Goal: Task Accomplishment & Management: Manage account settings

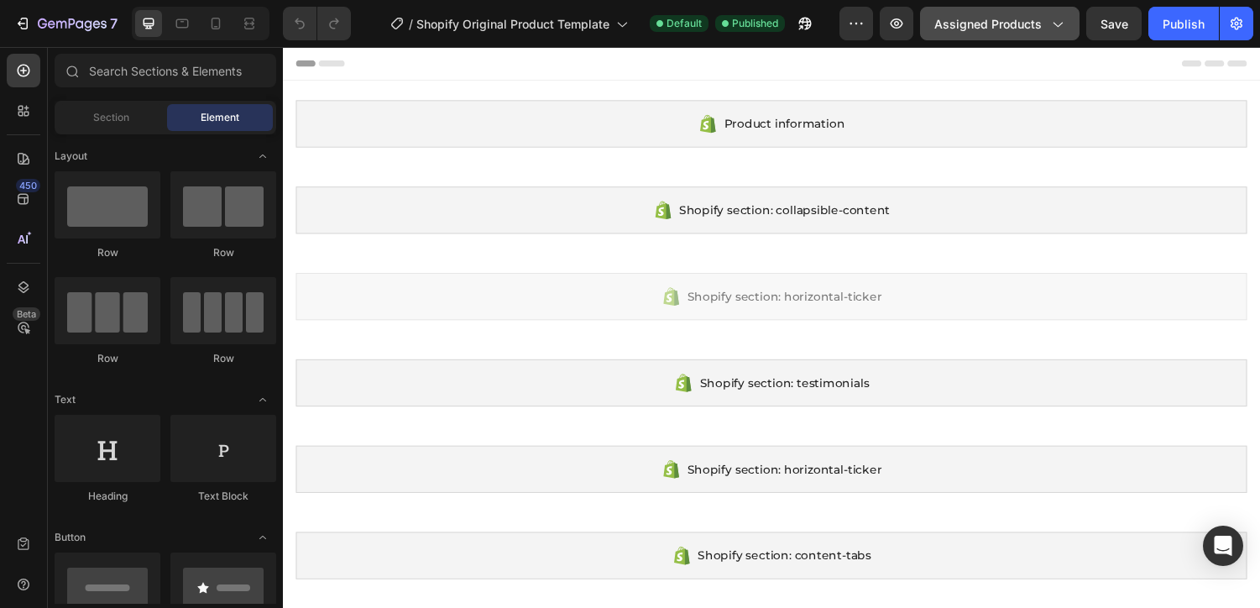
click at [980, 24] on span "Assigned Products" at bounding box center [987, 24] width 107 height 18
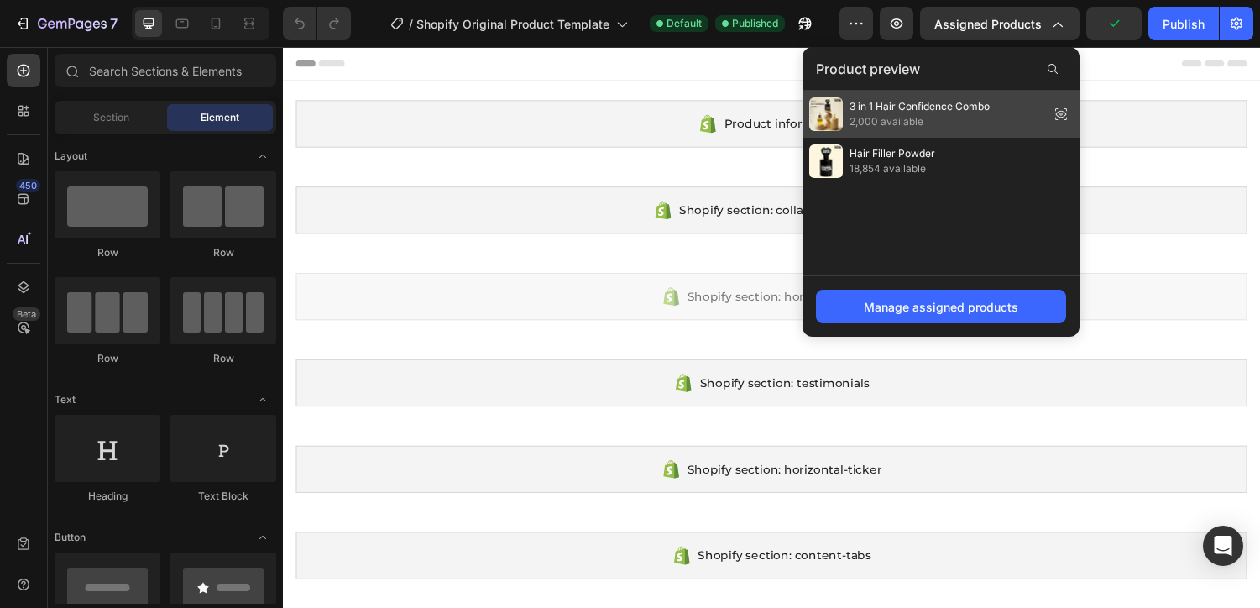
click at [1054, 107] on icon at bounding box center [1060, 113] width 23 height 23
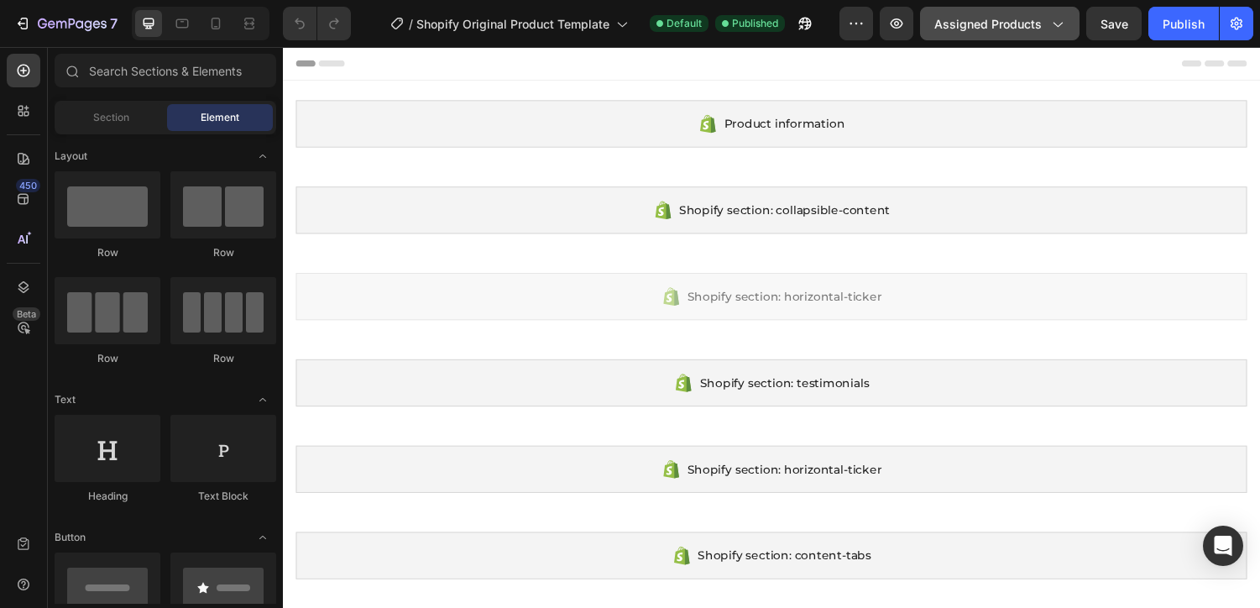
click at [1048, 7] on button "Assigned Products" at bounding box center [999, 24] width 159 height 34
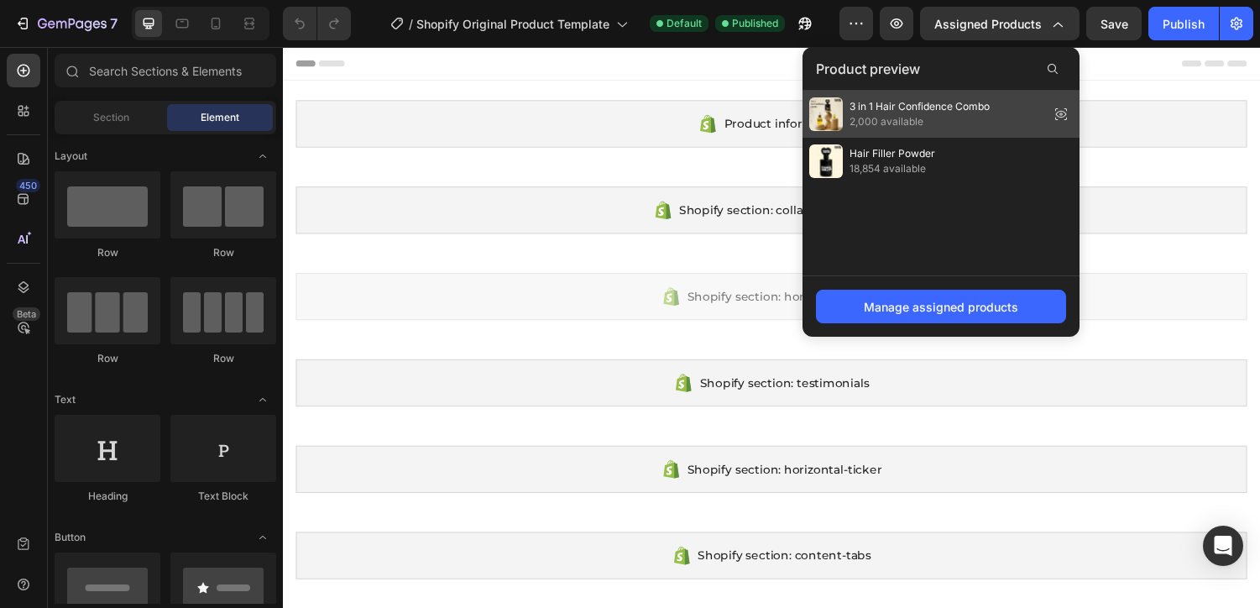
click at [1063, 112] on icon at bounding box center [1060, 113] width 23 height 23
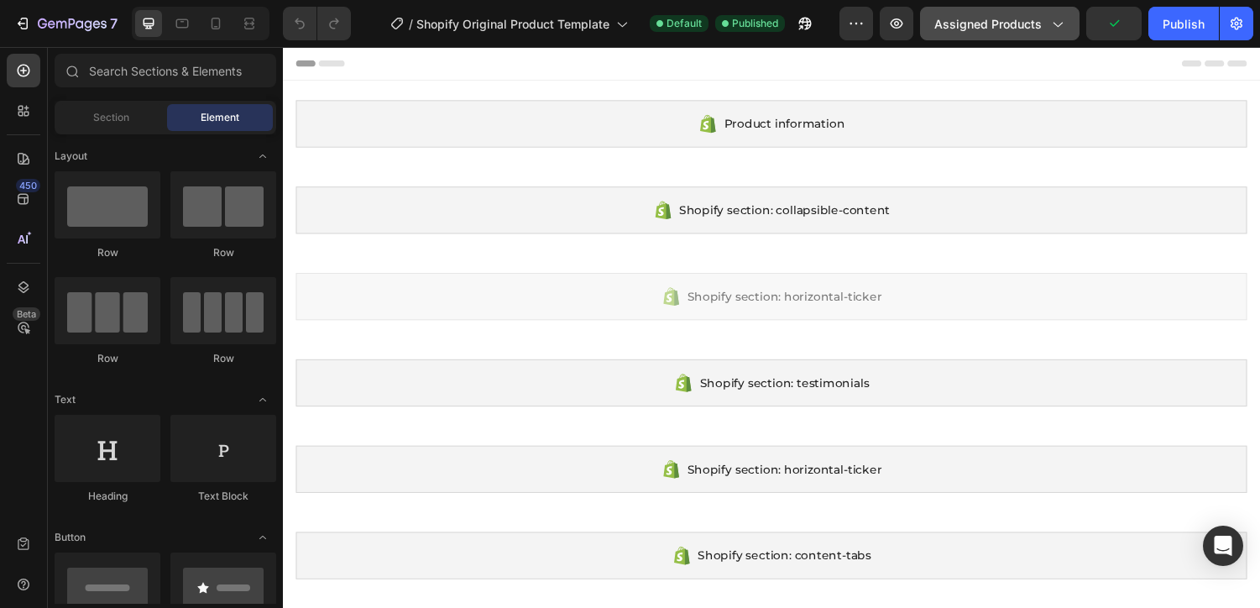
click at [1052, 27] on icon "button" at bounding box center [1056, 23] width 17 height 17
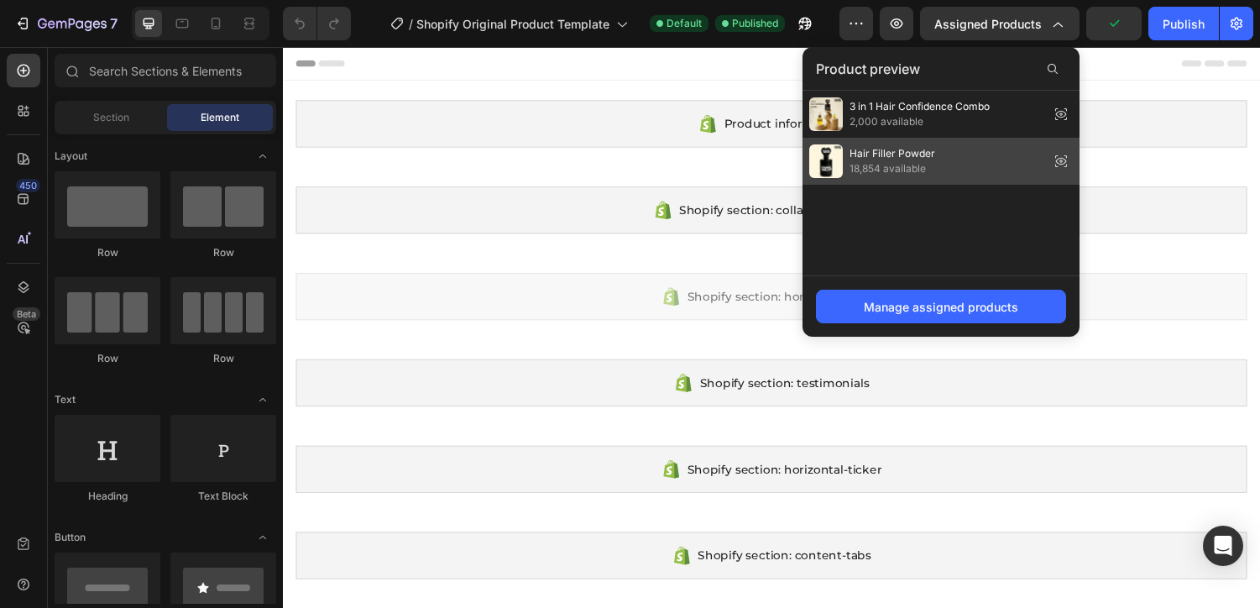
click at [979, 164] on div "Hair Filler Powder 18,854 available" at bounding box center [940, 161] width 277 height 47
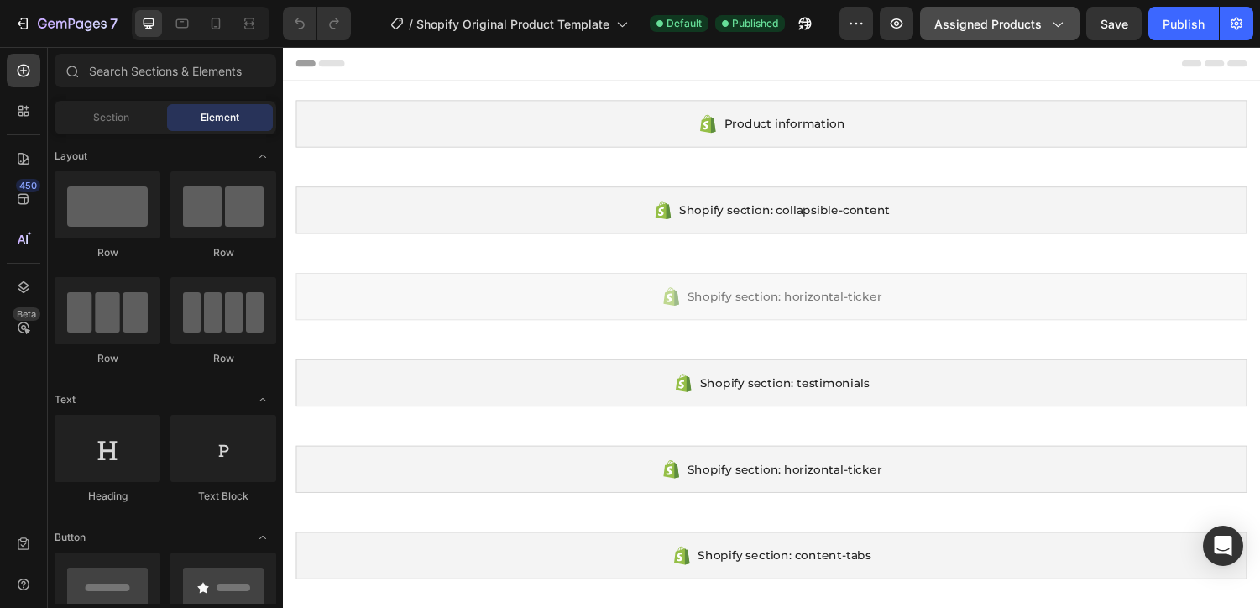
click at [969, 29] on span "Assigned Products" at bounding box center [987, 24] width 107 height 18
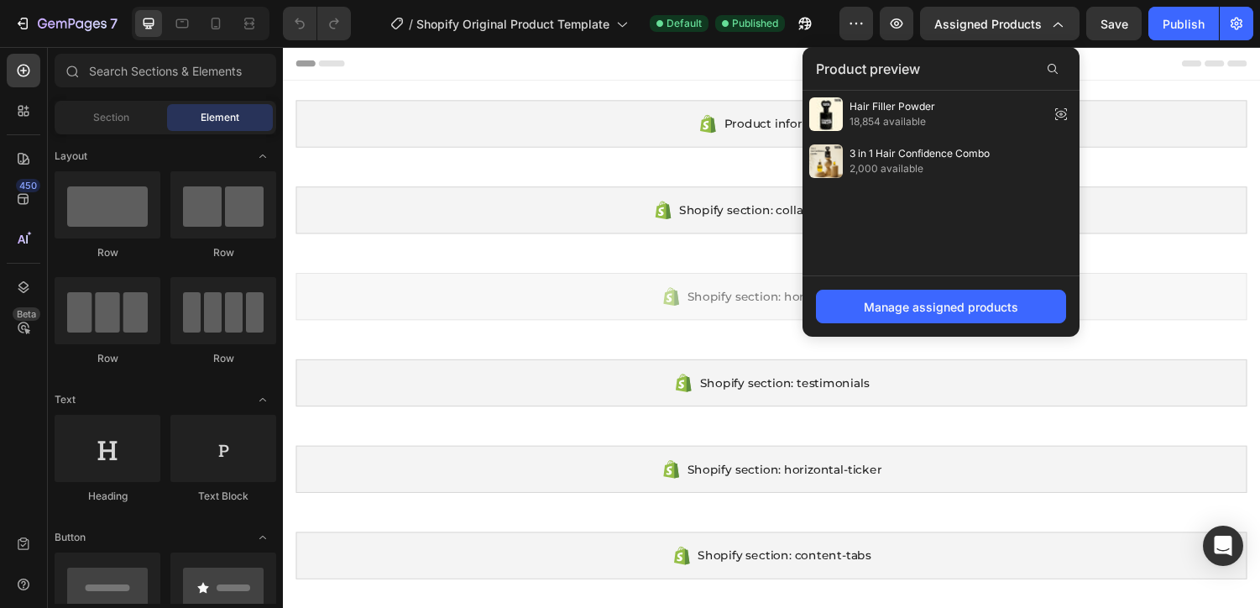
drag, startPoint x: 1015, startPoint y: 164, endPoint x: 1005, endPoint y: 279, distance: 115.4
click at [1005, 279] on div "Product preview Hair Filler Powder 18,854 available 3 in 1 Hair Confidence Comb…" at bounding box center [940, 192] width 277 height 290
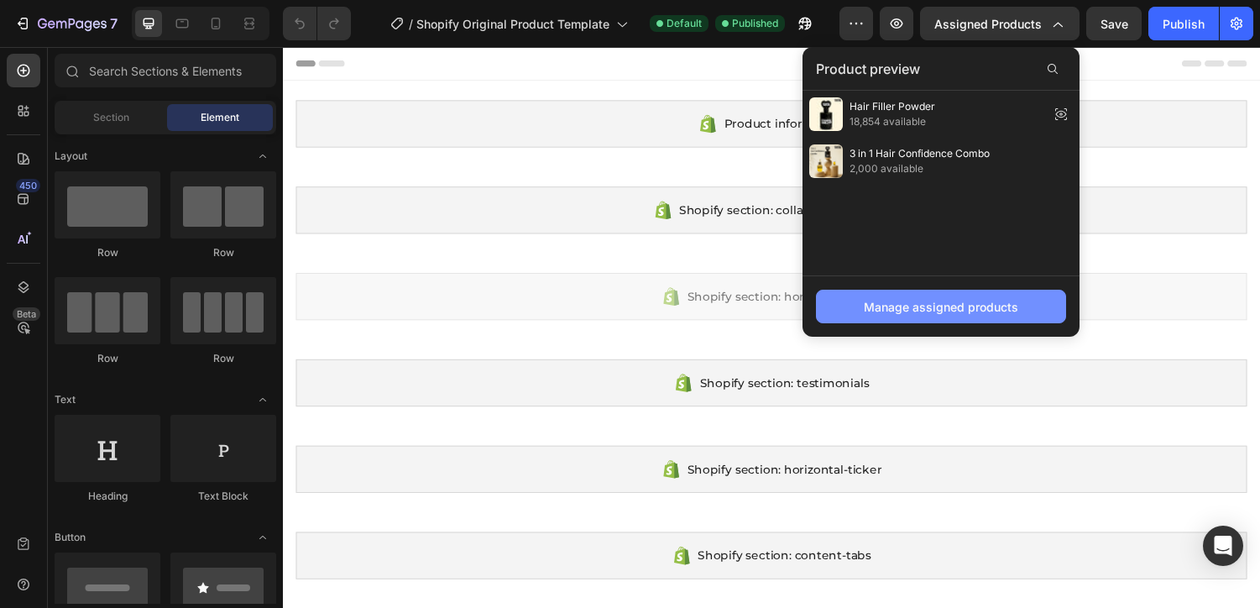
click at [1003, 298] on div "Manage assigned products" at bounding box center [941, 307] width 154 height 18
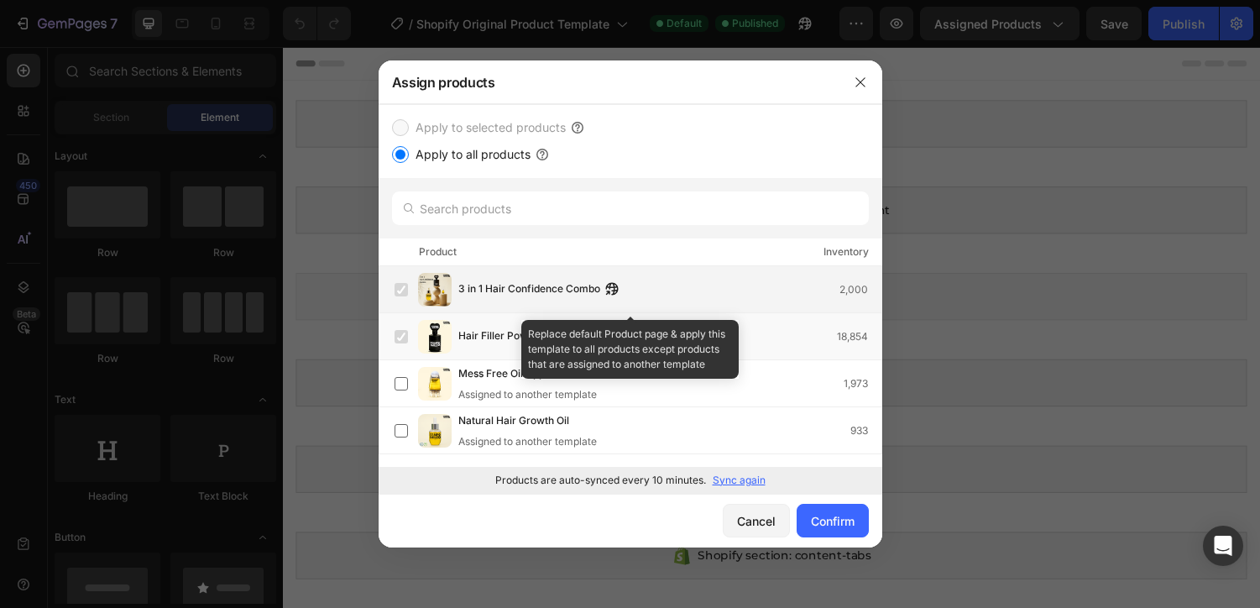
click at [399, 285] on label at bounding box center [400, 289] width 13 height 13
click at [400, 288] on label at bounding box center [400, 289] width 13 height 13
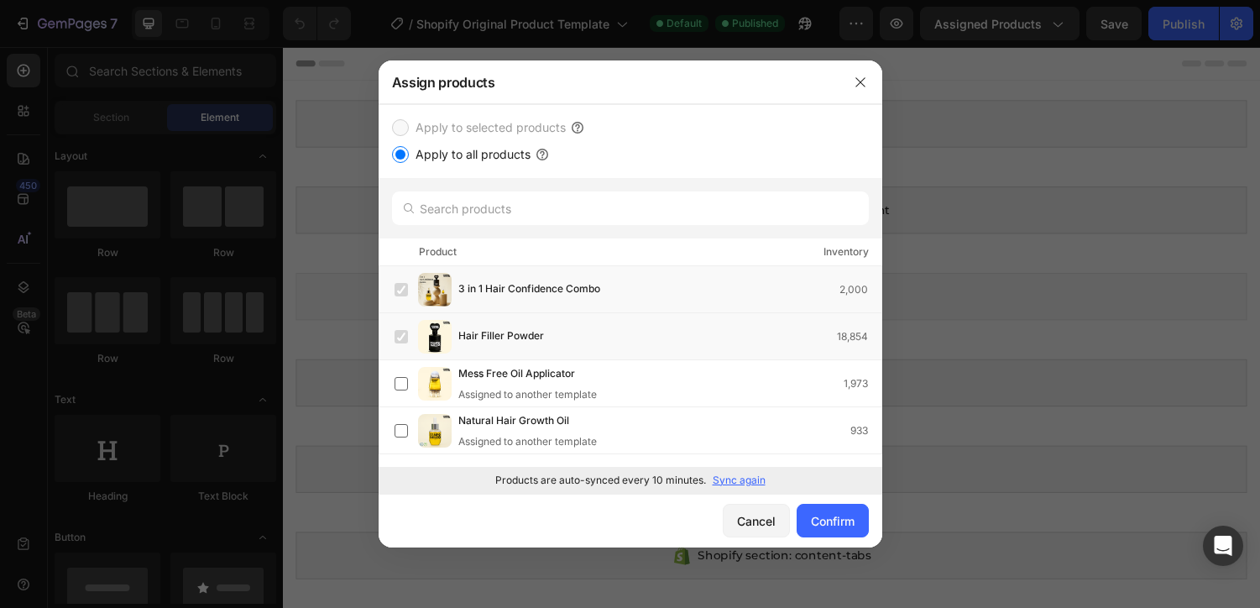
click at [420, 153] on label "Apply to all products" at bounding box center [470, 154] width 122 height 20
click at [409, 153] on input "Apply to all products" at bounding box center [400, 154] width 17 height 17
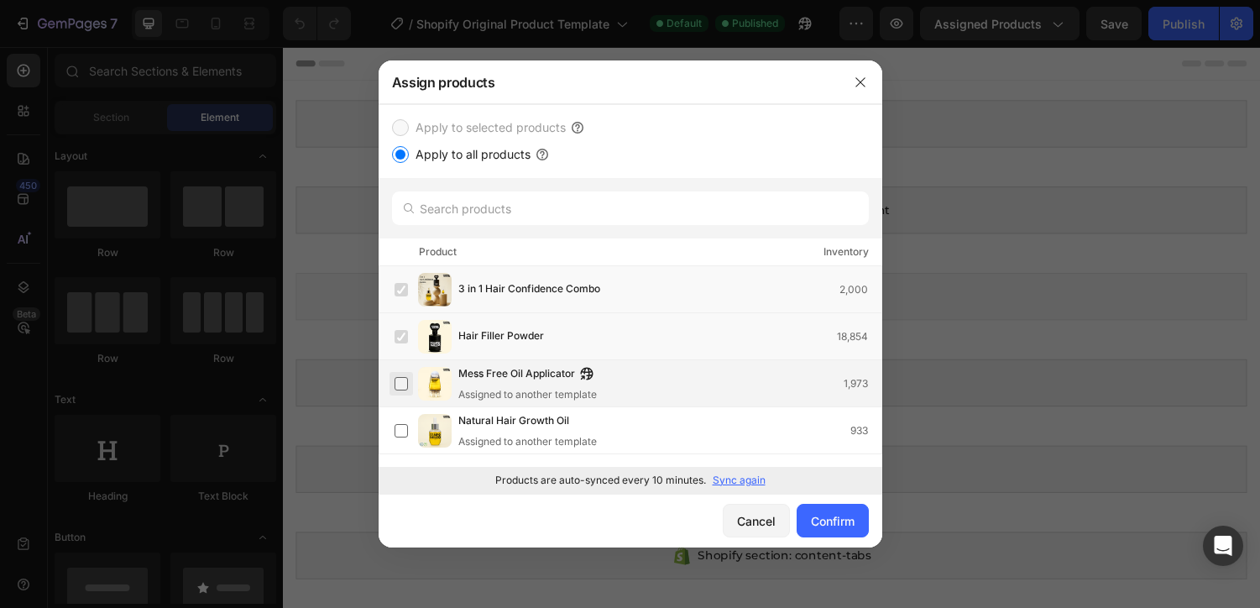
click at [396, 387] on label at bounding box center [400, 383] width 13 height 13
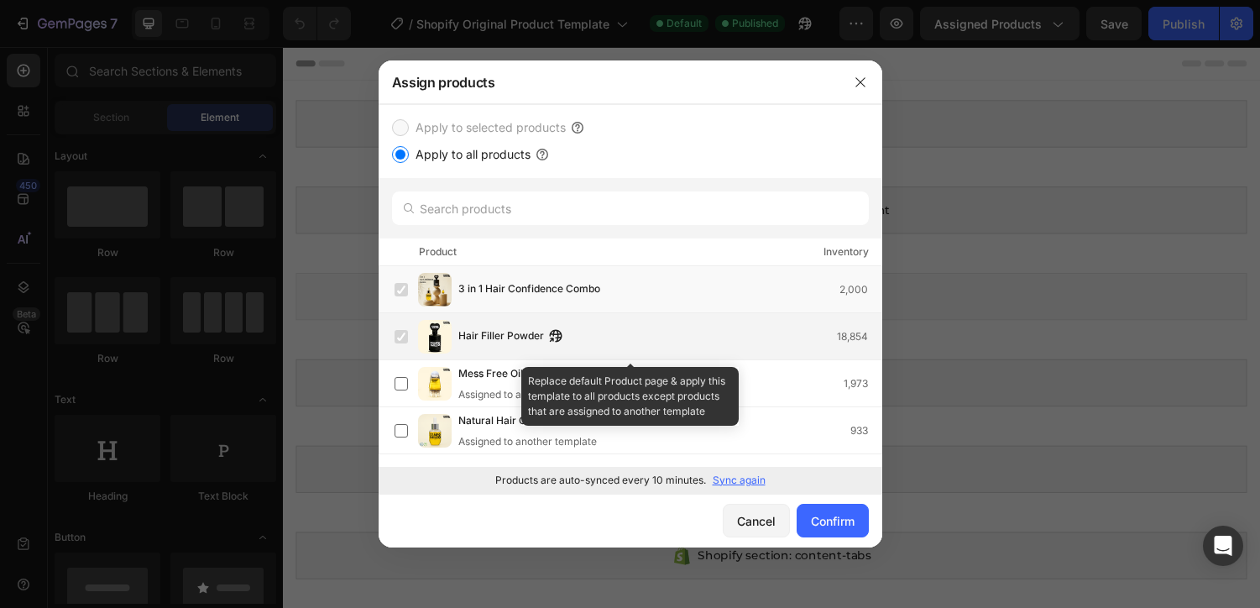
click at [713, 316] on div "Hair Filler Powder 18,854" at bounding box center [631, 336] width 504 height 47
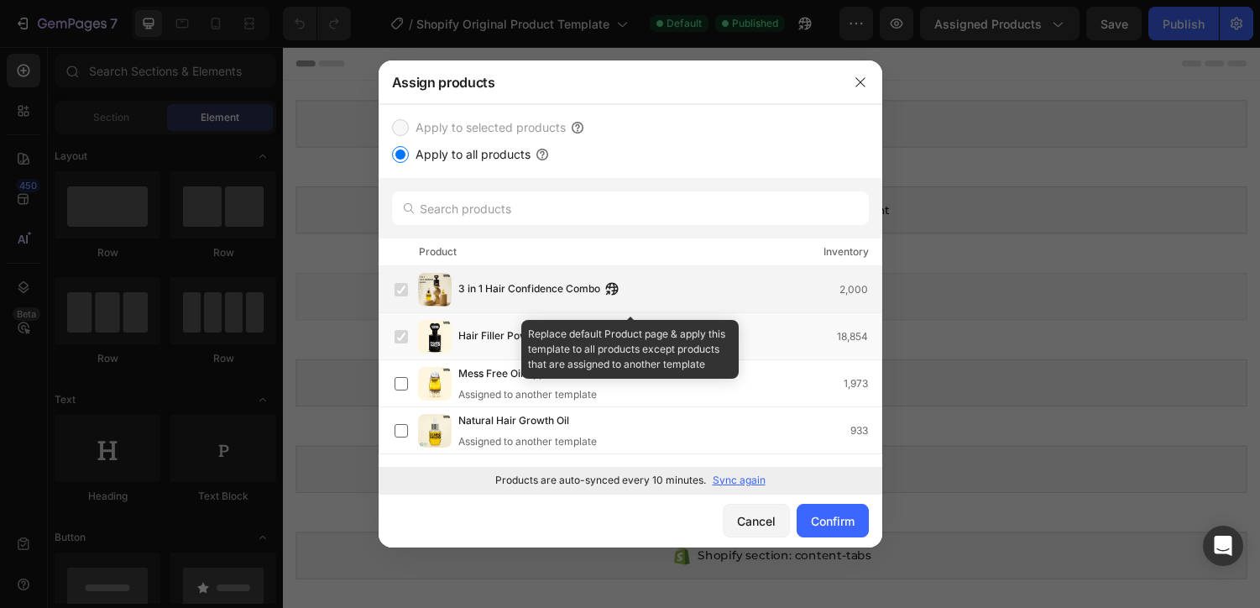
click at [690, 293] on div "3 in 1 Hair Confidence Combo 2,000" at bounding box center [669, 289] width 423 height 18
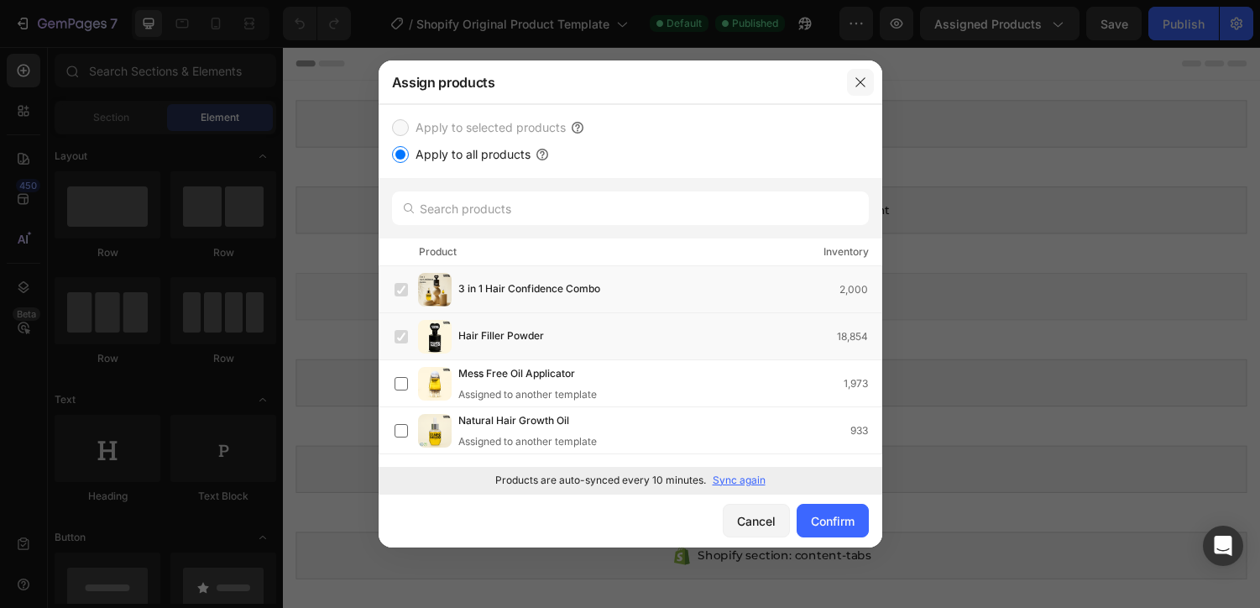
click at [864, 72] on button "button" at bounding box center [860, 82] width 27 height 27
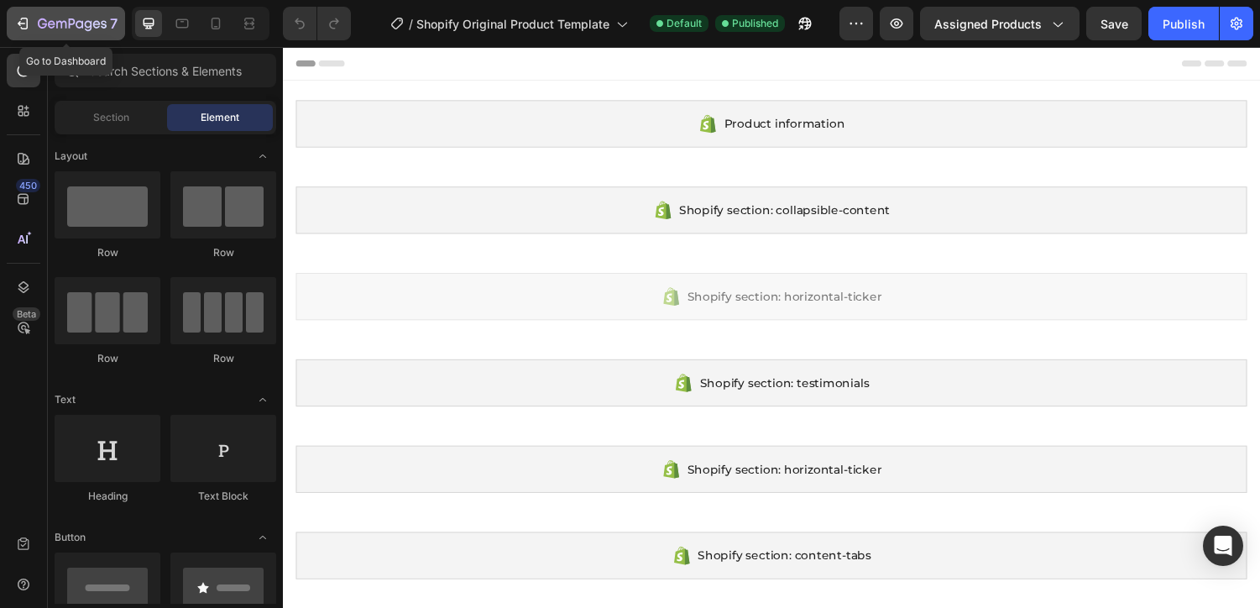
click at [60, 30] on icon "button" at bounding box center [72, 25] width 69 height 14
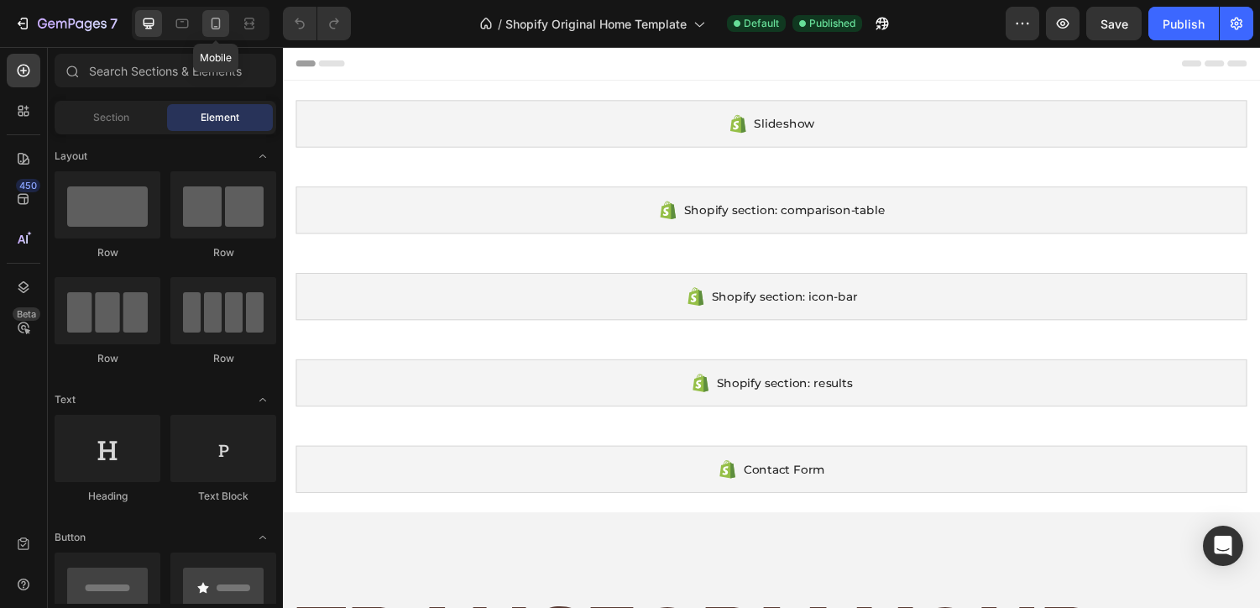
click at [220, 30] on icon at bounding box center [215, 23] width 17 height 17
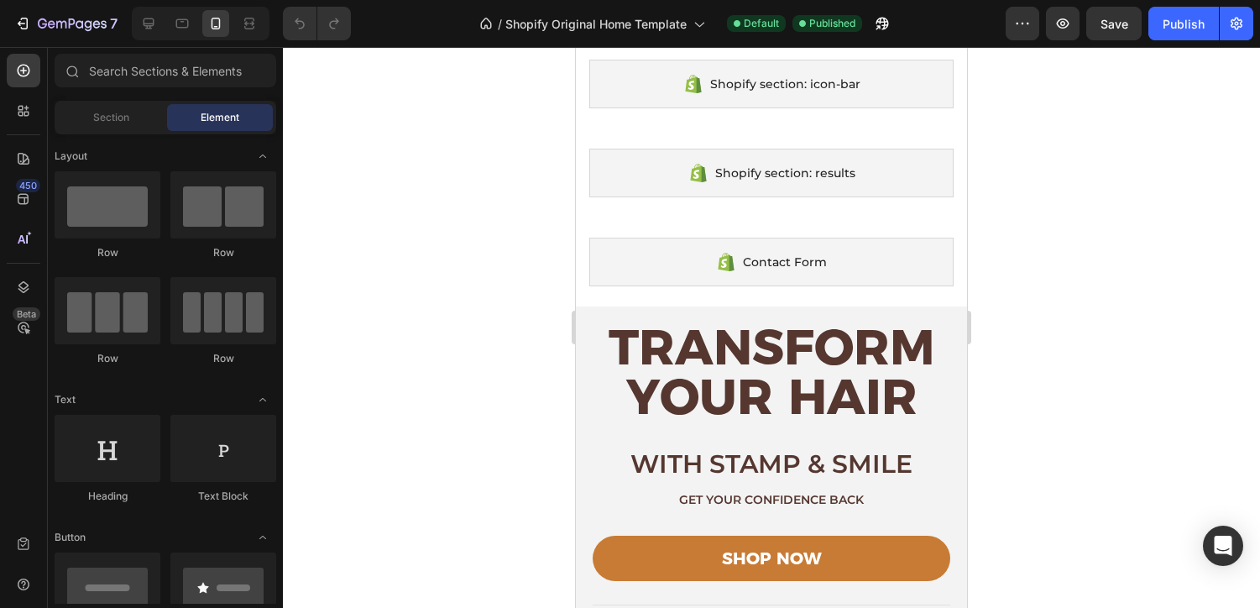
scroll to position [221, 0]
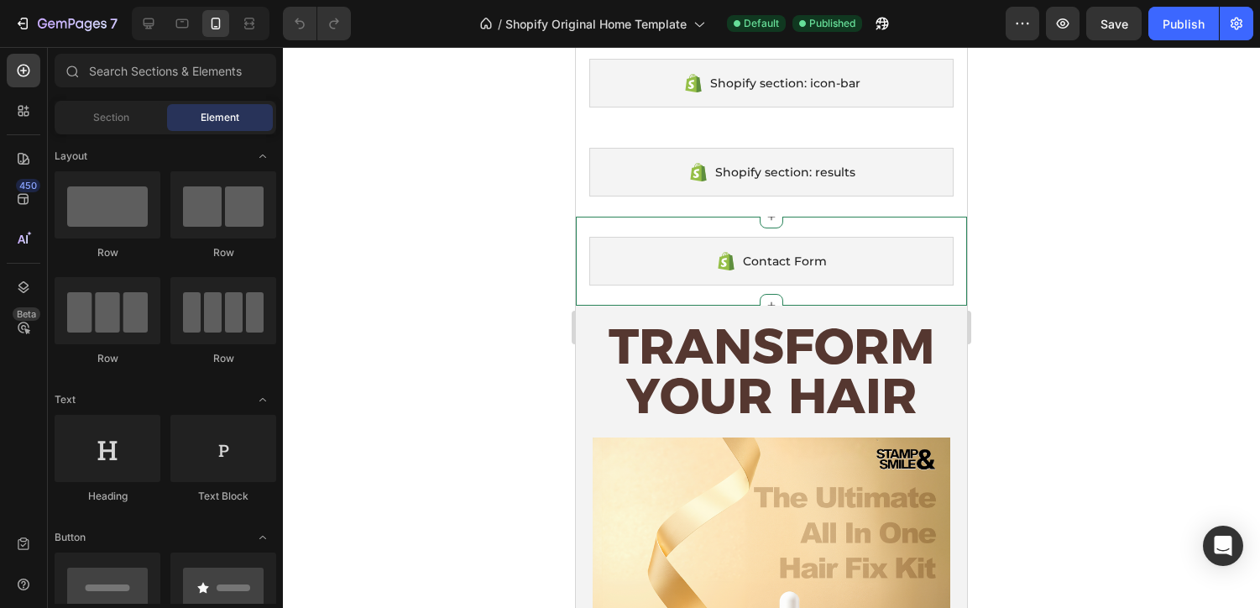
click at [666, 233] on div "Contact Form Shopify section: Contact Form" at bounding box center [771, 261] width 391 height 89
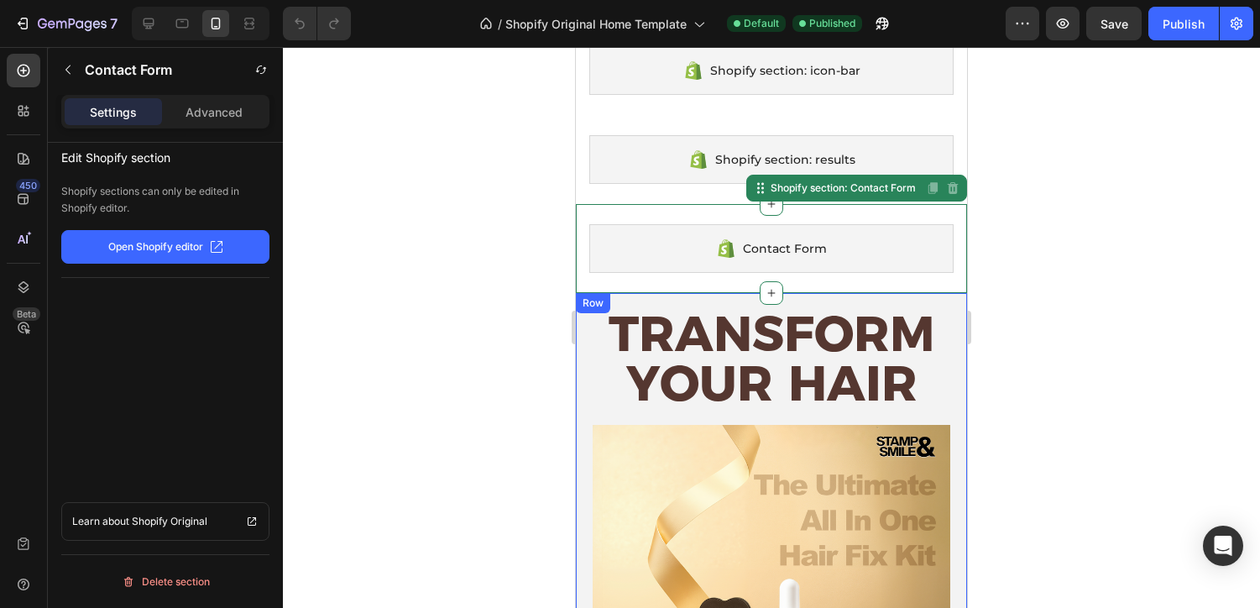
scroll to position [194, 0]
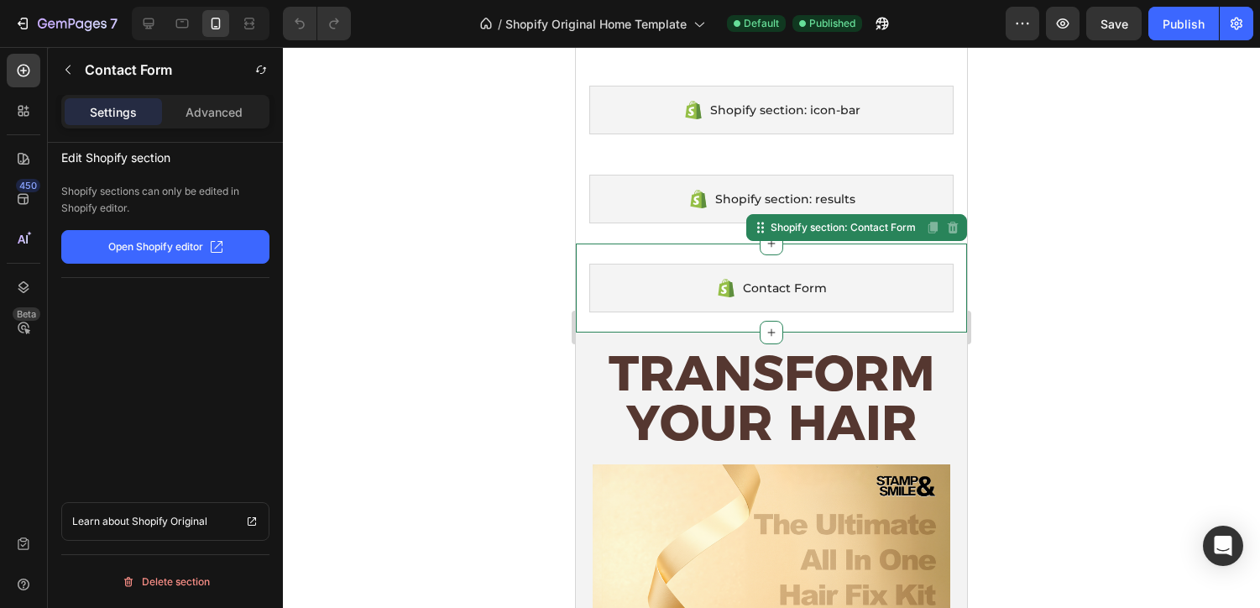
click at [239, 244] on button "Open Shopify editor" at bounding box center [165, 247] width 208 height 34
click at [21, 15] on icon "button" at bounding box center [22, 23] width 17 height 17
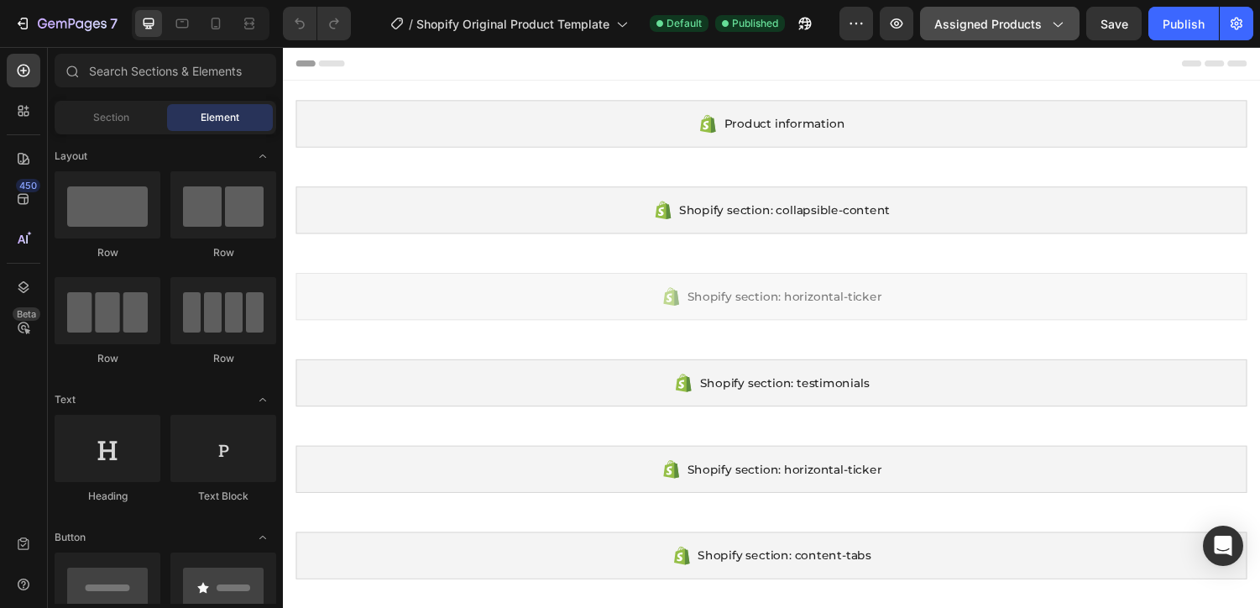
click at [1006, 20] on span "Assigned Products" at bounding box center [987, 24] width 107 height 18
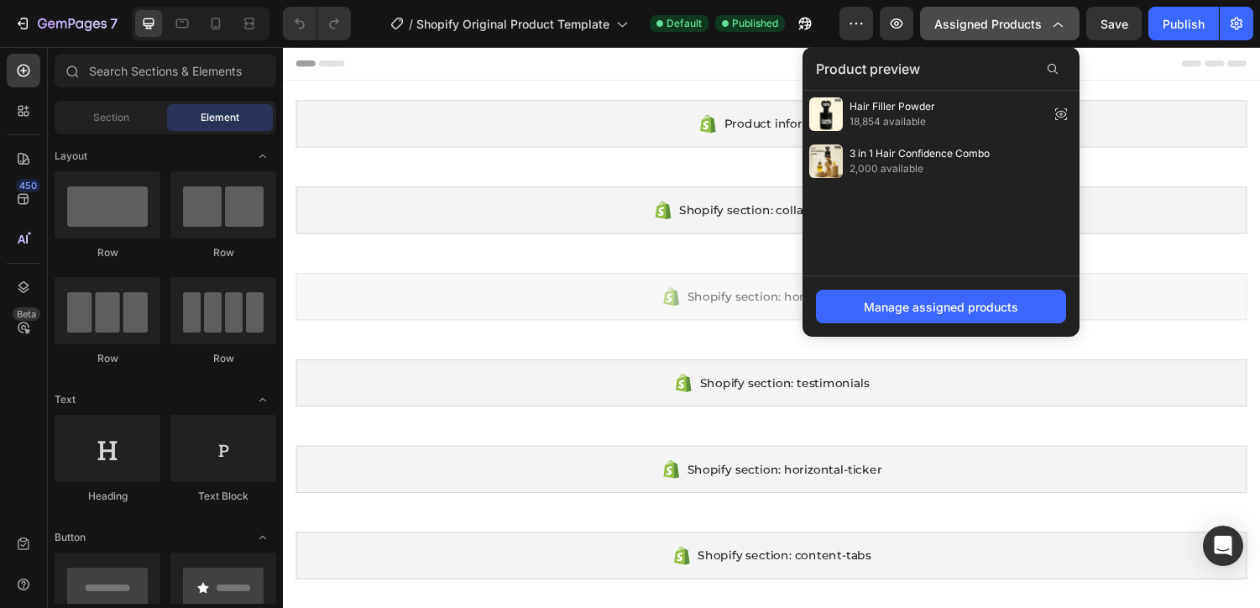
click at [1006, 20] on span "Assigned Products" at bounding box center [987, 24] width 107 height 18
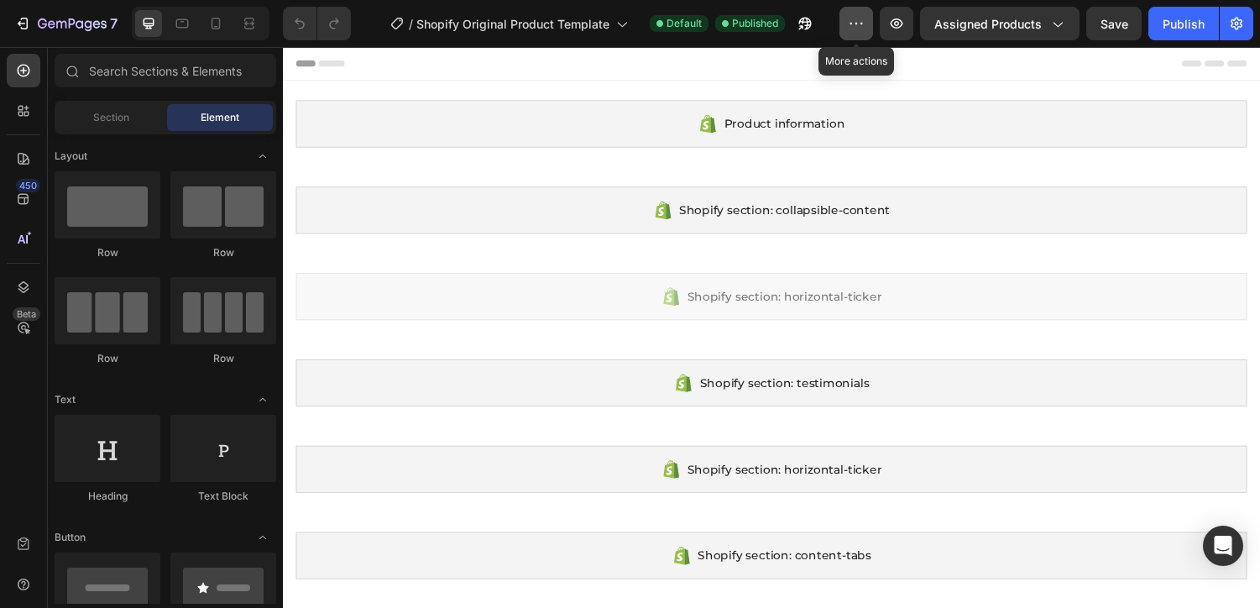
click at [862, 20] on icon "button" at bounding box center [856, 23] width 17 height 17
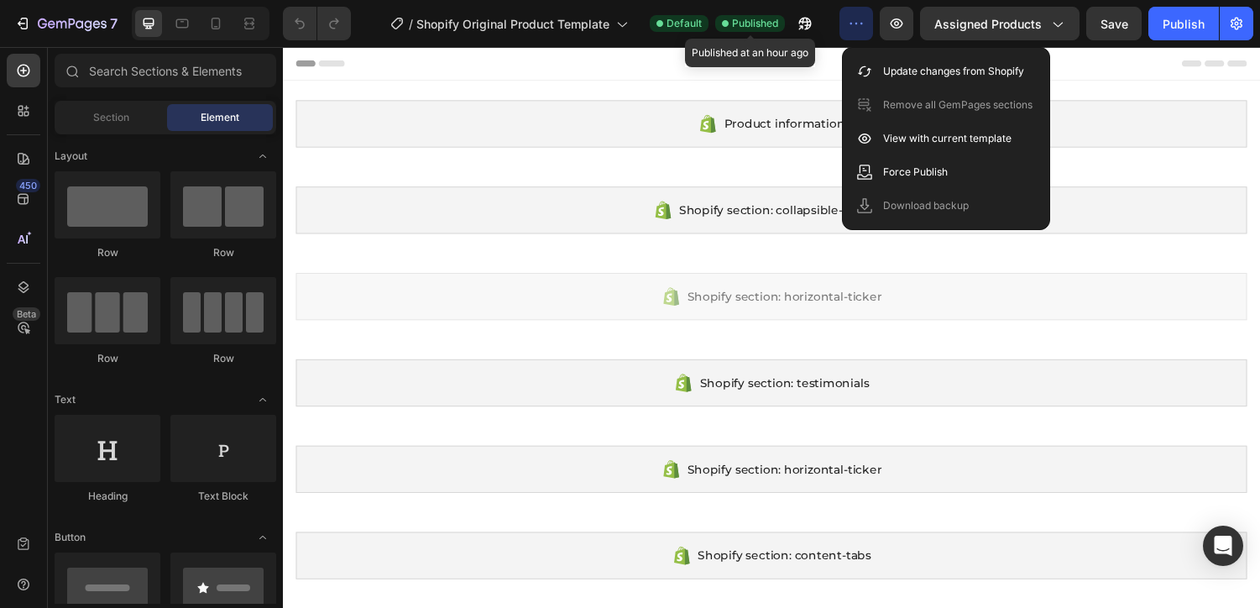
click at [754, 18] on span "Published" at bounding box center [755, 23] width 46 height 15
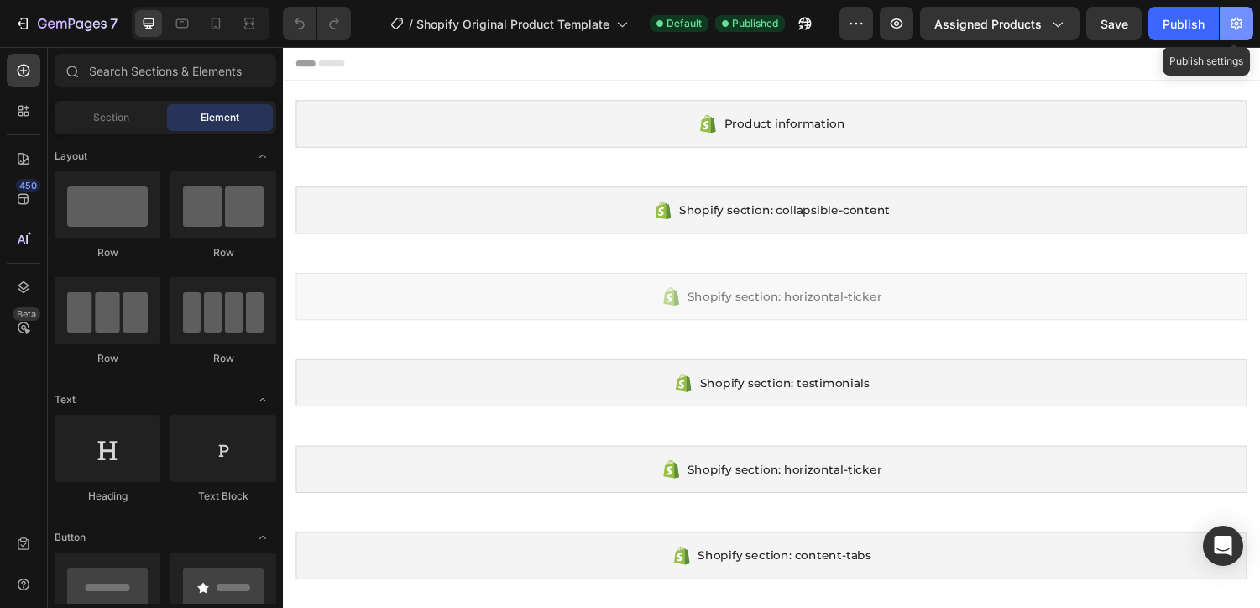
click at [1251, 23] on button "button" at bounding box center [1236, 24] width 34 height 34
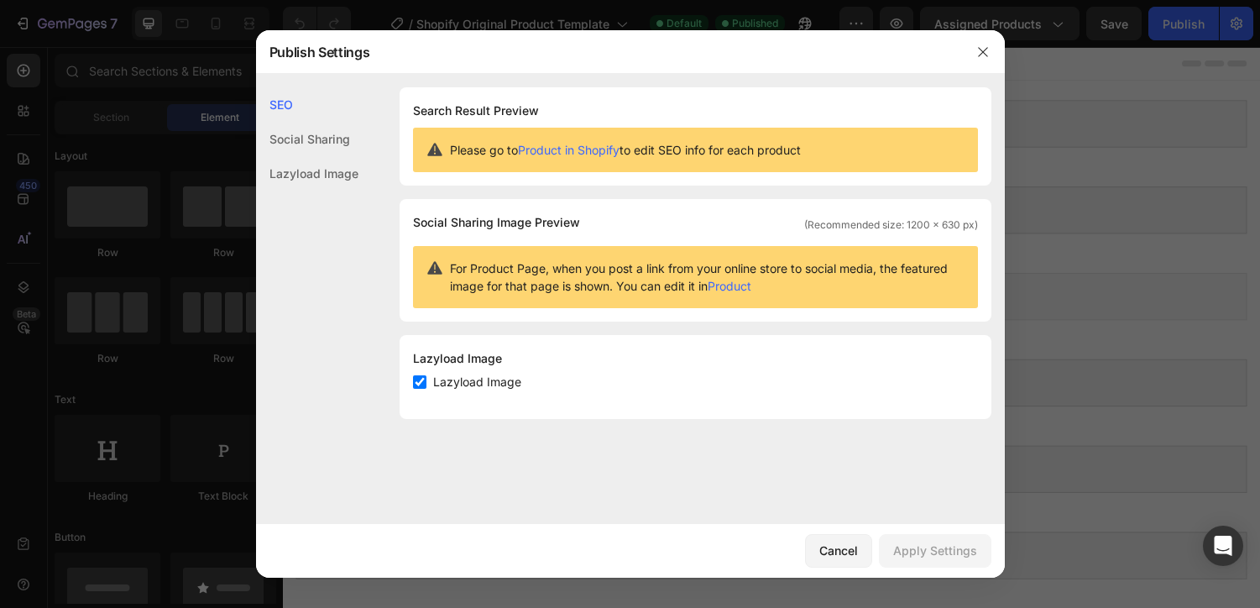
click at [858, 529] on div "Cancel Apply Settings" at bounding box center [630, 551] width 749 height 54
click at [858, 549] on div "Cancel" at bounding box center [838, 550] width 39 height 18
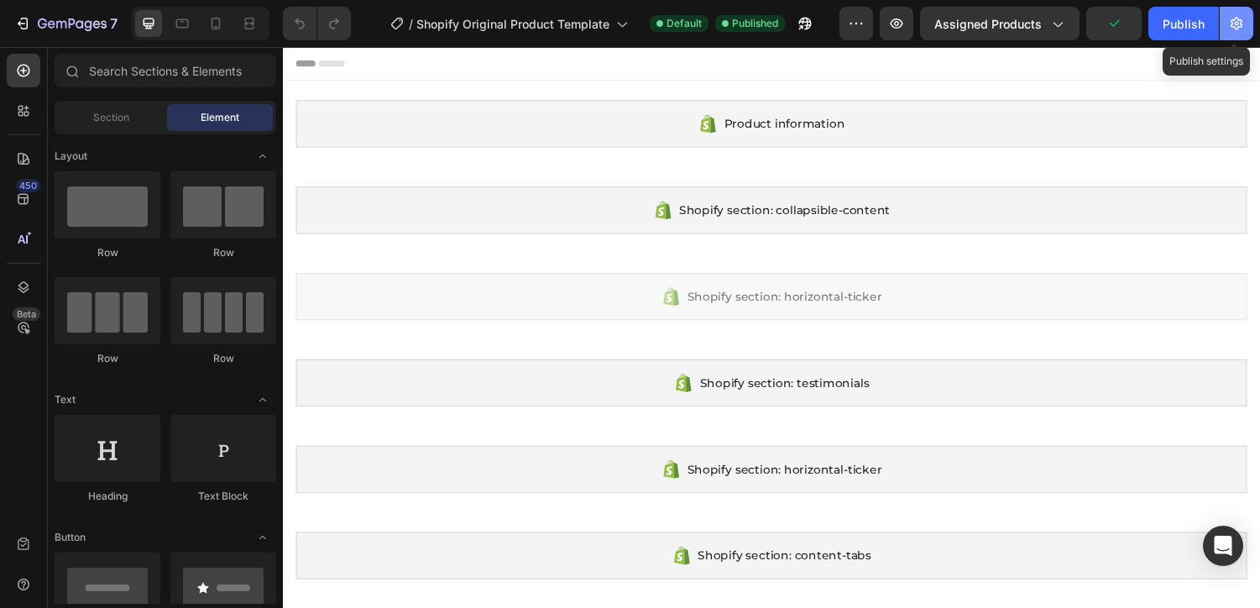
click at [1235, 21] on icon "button" at bounding box center [1236, 23] width 17 height 17
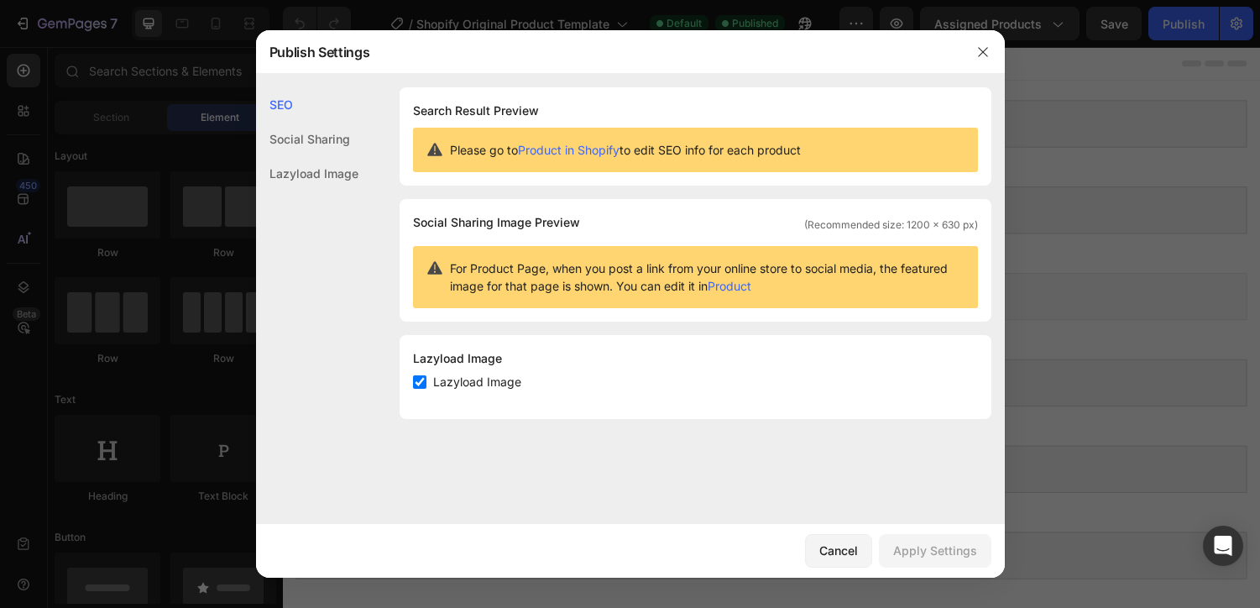
click at [1178, 93] on div at bounding box center [630, 304] width 1260 height 608
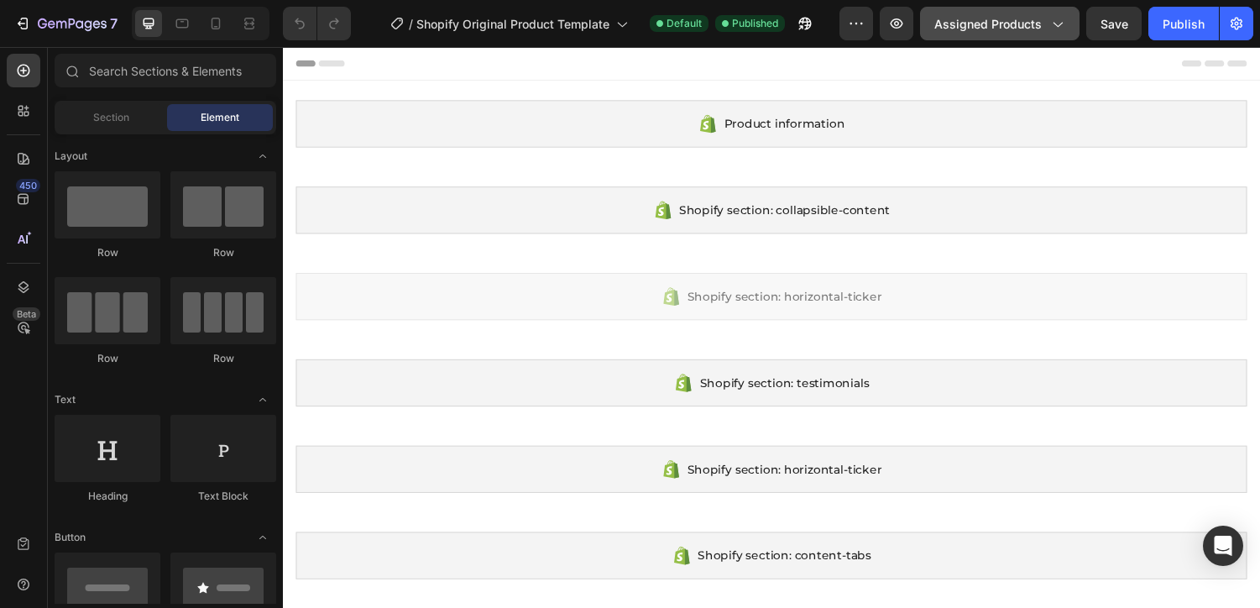
click at [1031, 18] on span "Assigned Products" at bounding box center [987, 24] width 107 height 18
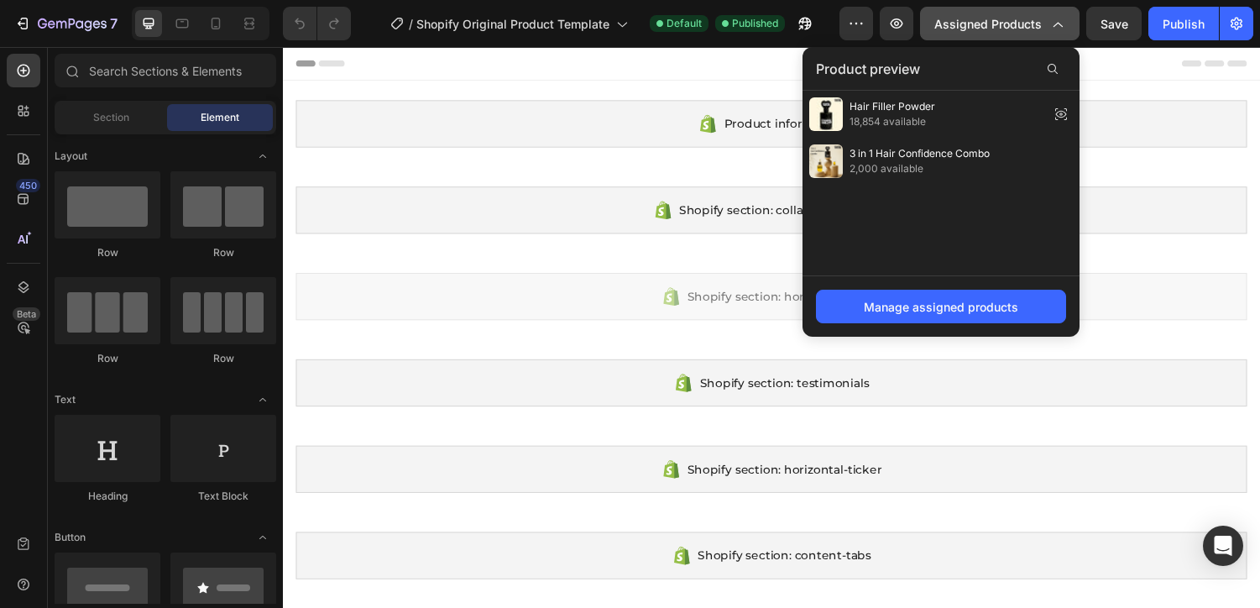
click at [1031, 18] on span "Assigned Products" at bounding box center [987, 24] width 107 height 18
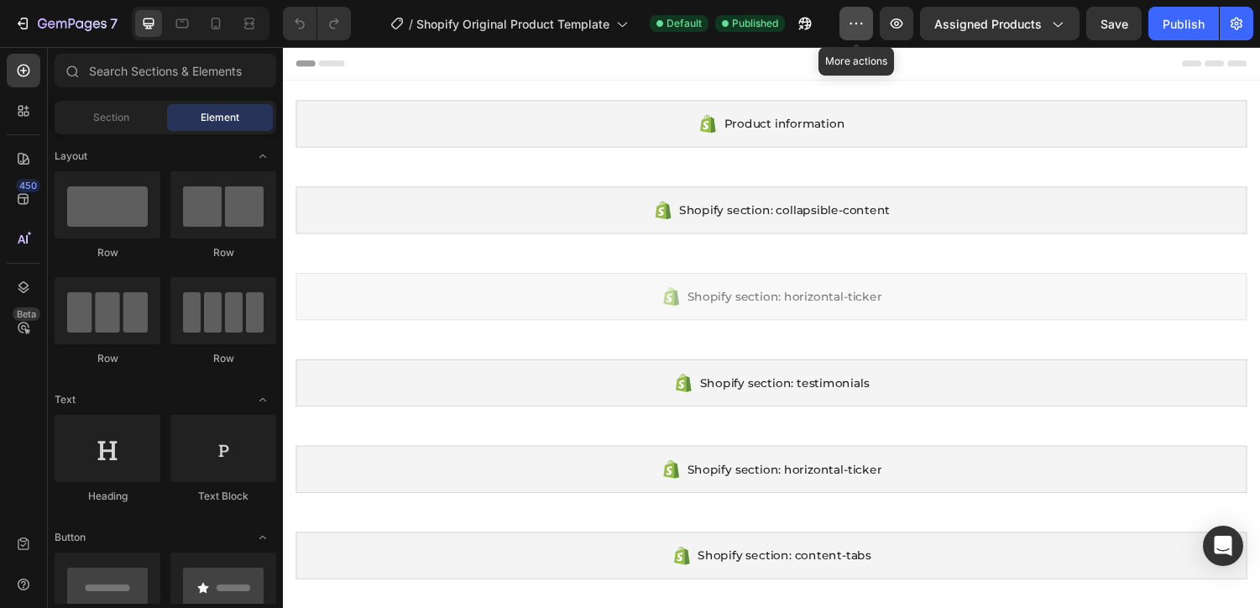
click at [869, 26] on button "button" at bounding box center [856, 24] width 34 height 34
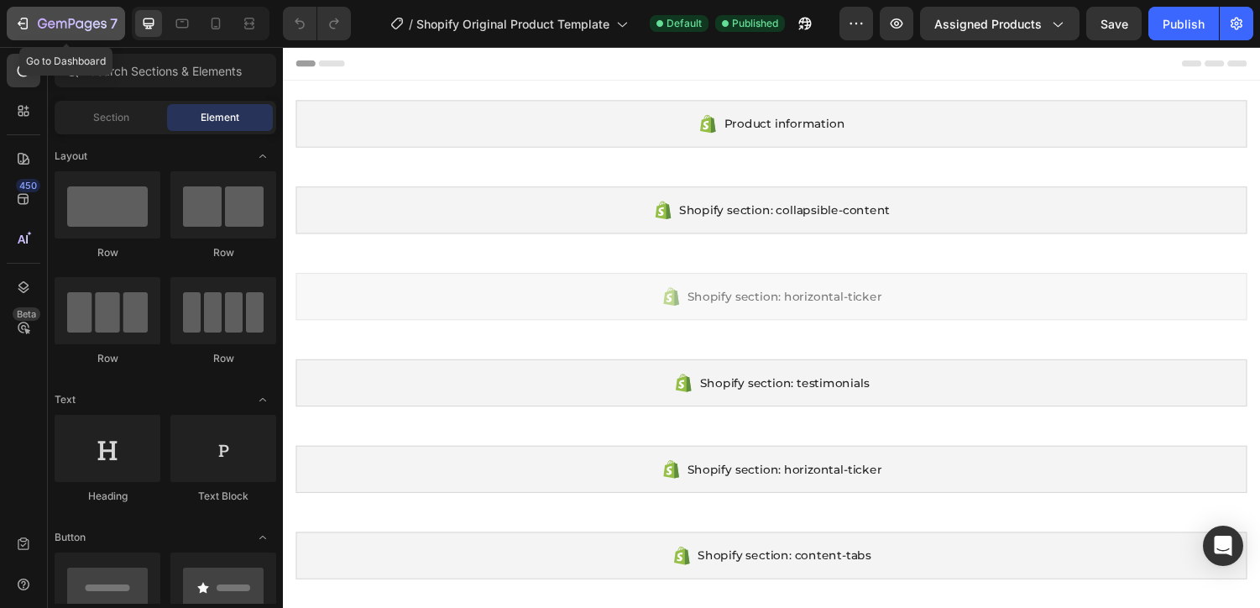
click at [84, 20] on icon "button" at bounding box center [72, 25] width 69 height 14
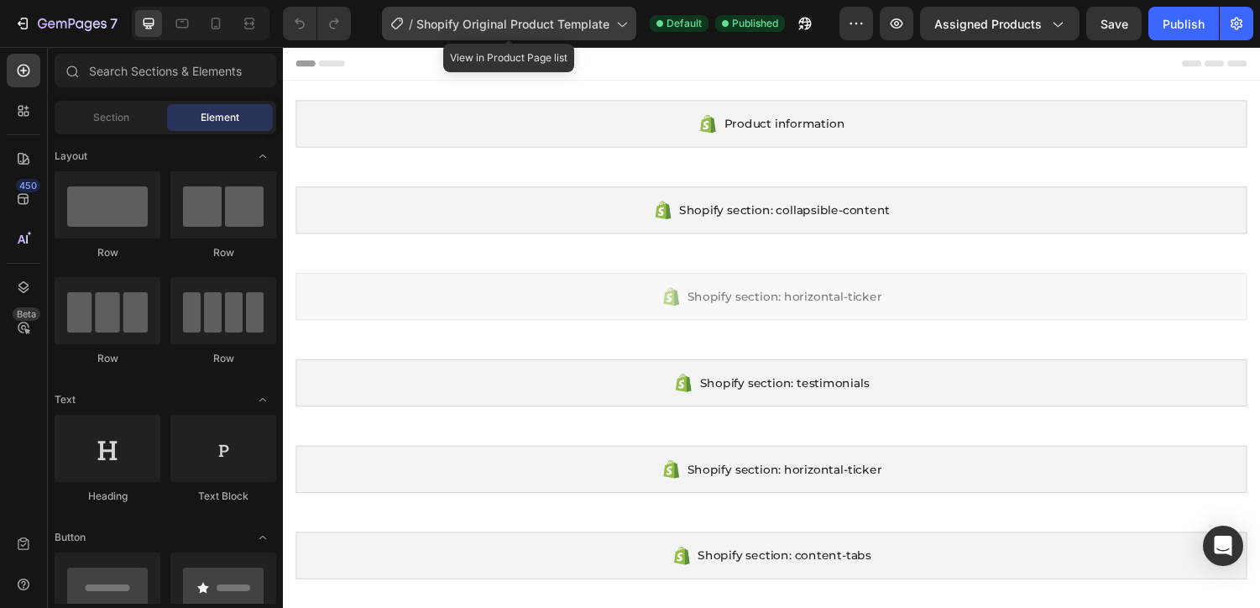
click at [588, 31] on span "Shopify Original Product Template" at bounding box center [512, 24] width 193 height 18
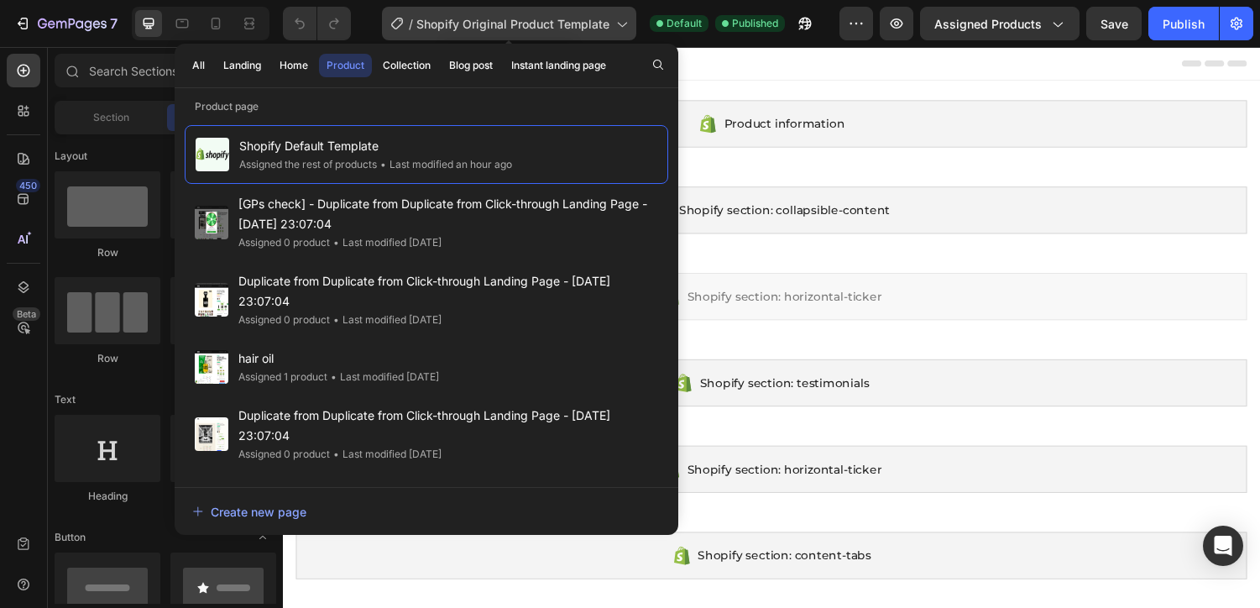
click at [588, 31] on span "Shopify Original Product Template" at bounding box center [512, 24] width 193 height 18
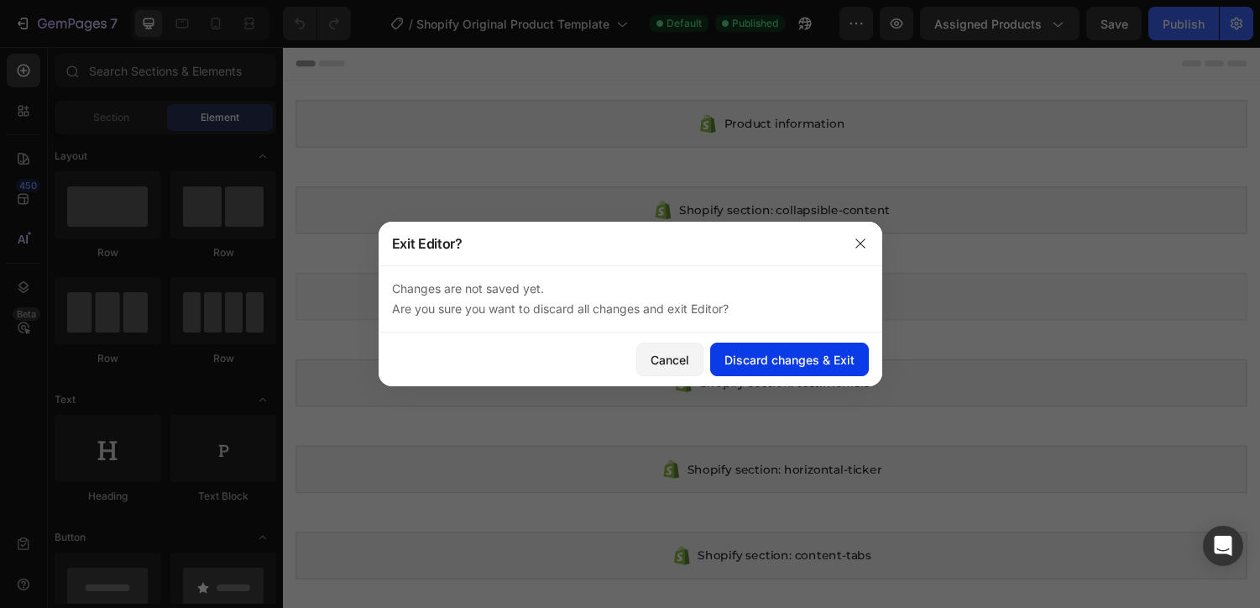
click at [745, 352] on div "Discard changes & Exit" at bounding box center [789, 360] width 130 height 18
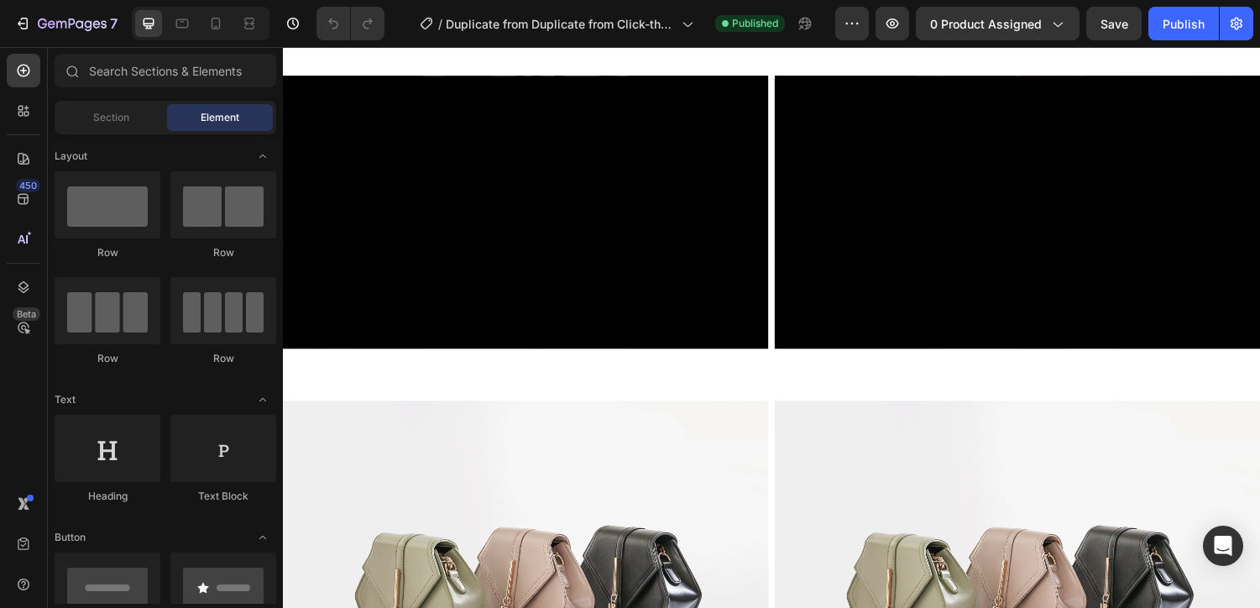
scroll to position [921, 0]
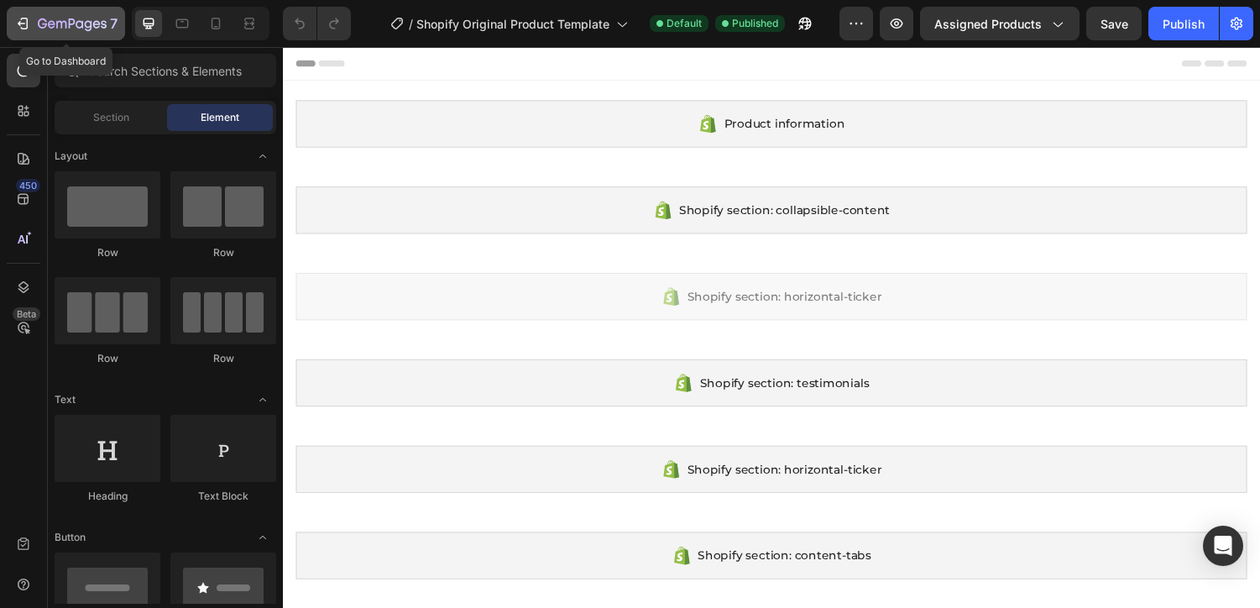
click at [76, 33] on button "7" at bounding box center [66, 24] width 118 height 34
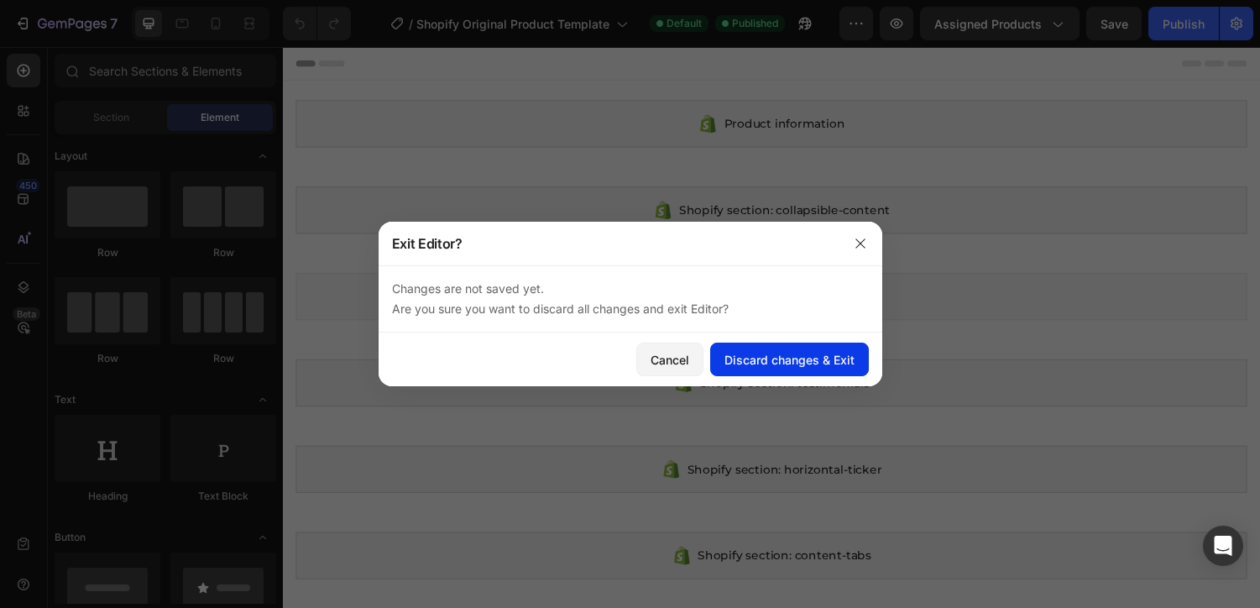
click at [739, 342] on button "Discard changes & Exit" at bounding box center [789, 359] width 159 height 34
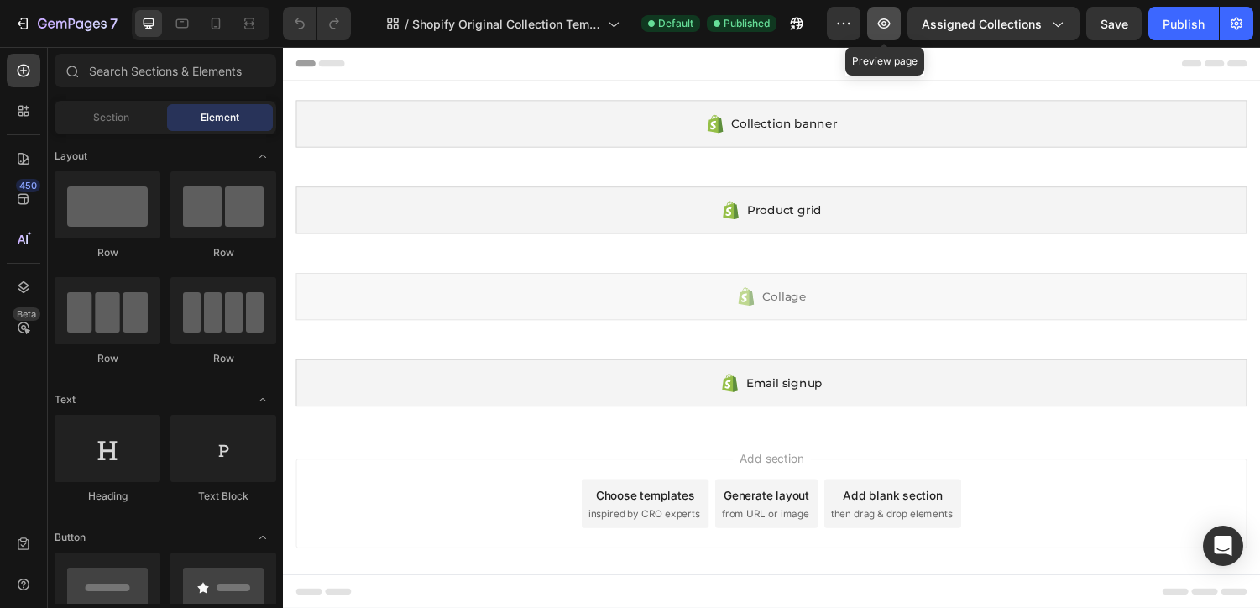
click at [892, 21] on icon "button" at bounding box center [883, 23] width 17 height 17
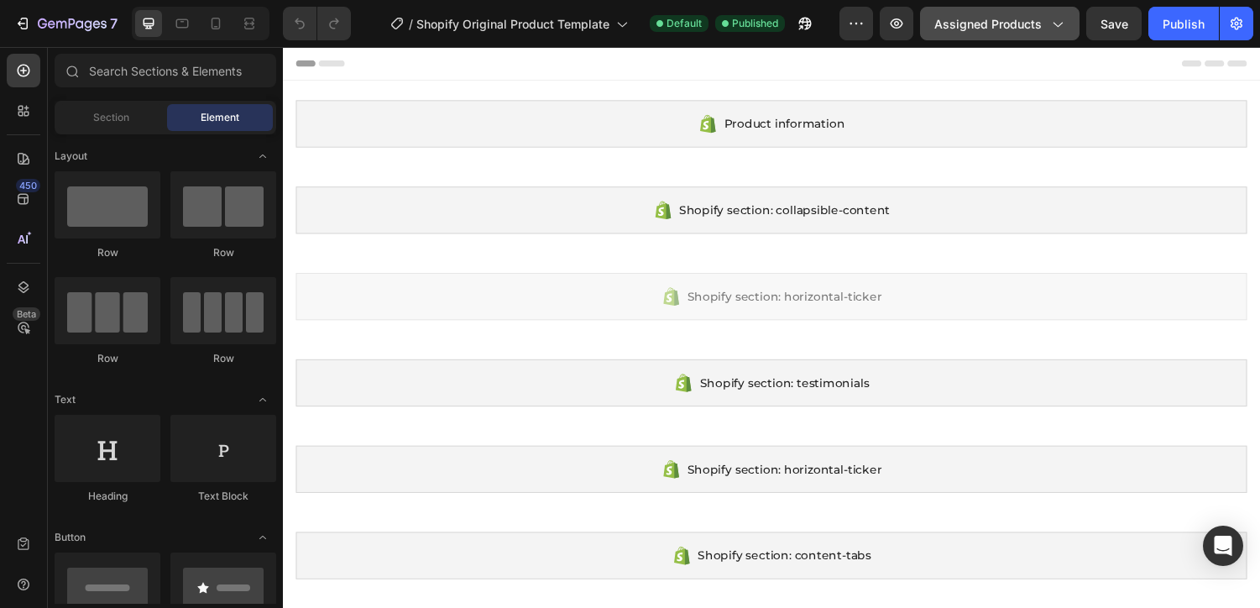
click at [979, 37] on button "Assigned Products" at bounding box center [999, 24] width 159 height 34
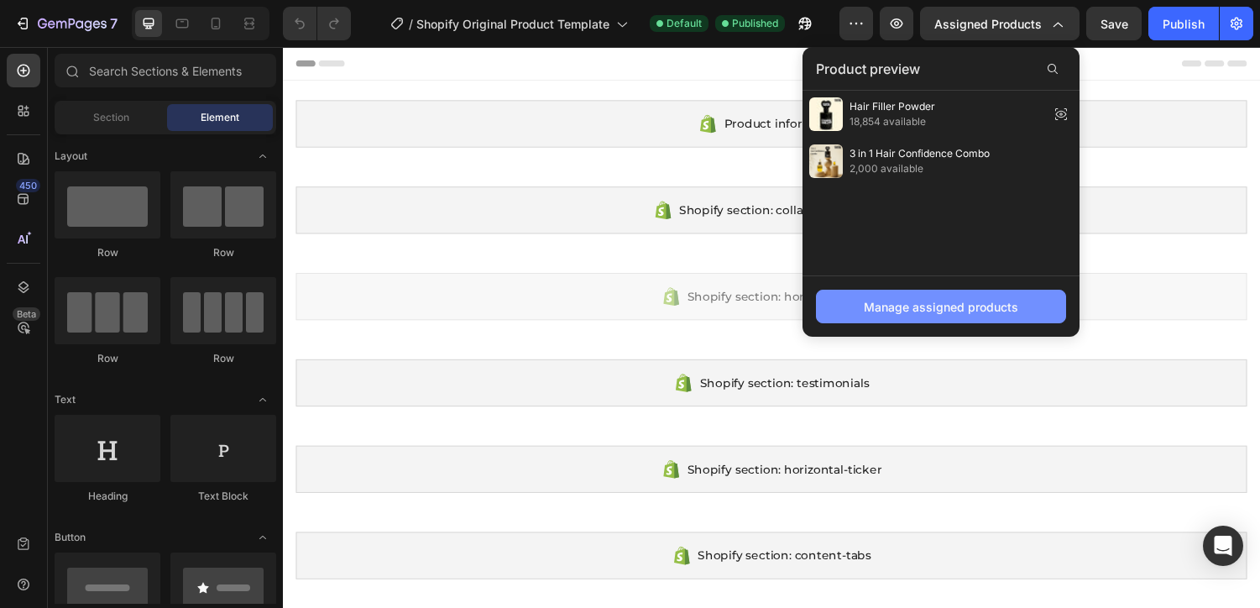
click at [989, 303] on div "Manage assigned products" at bounding box center [941, 307] width 154 height 18
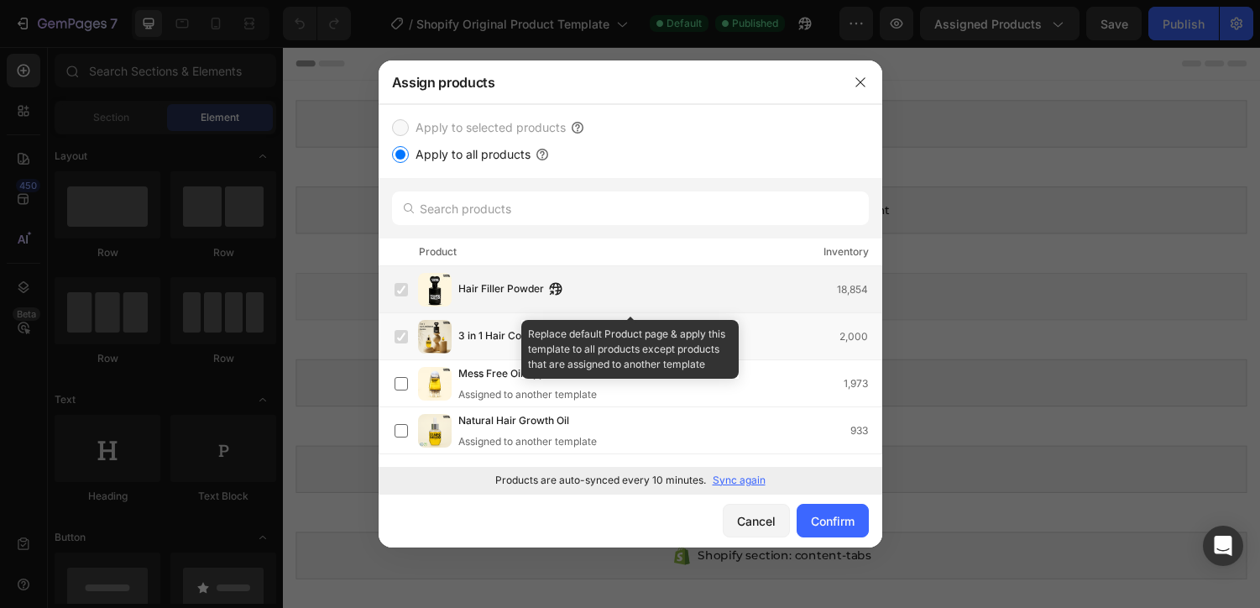
click at [413, 281] on div "Hair Filler Powder 18,854" at bounding box center [637, 290] width 487 height 34
click at [403, 285] on label at bounding box center [400, 289] width 13 height 13
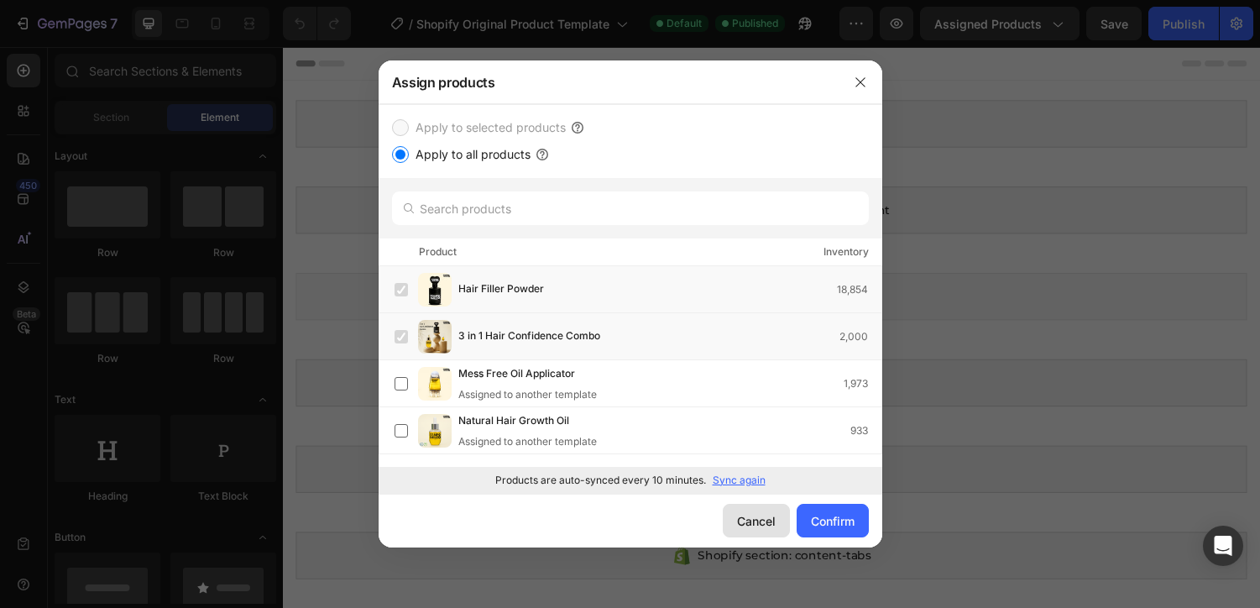
click at [736, 509] on button "Cancel" at bounding box center [756, 521] width 67 height 34
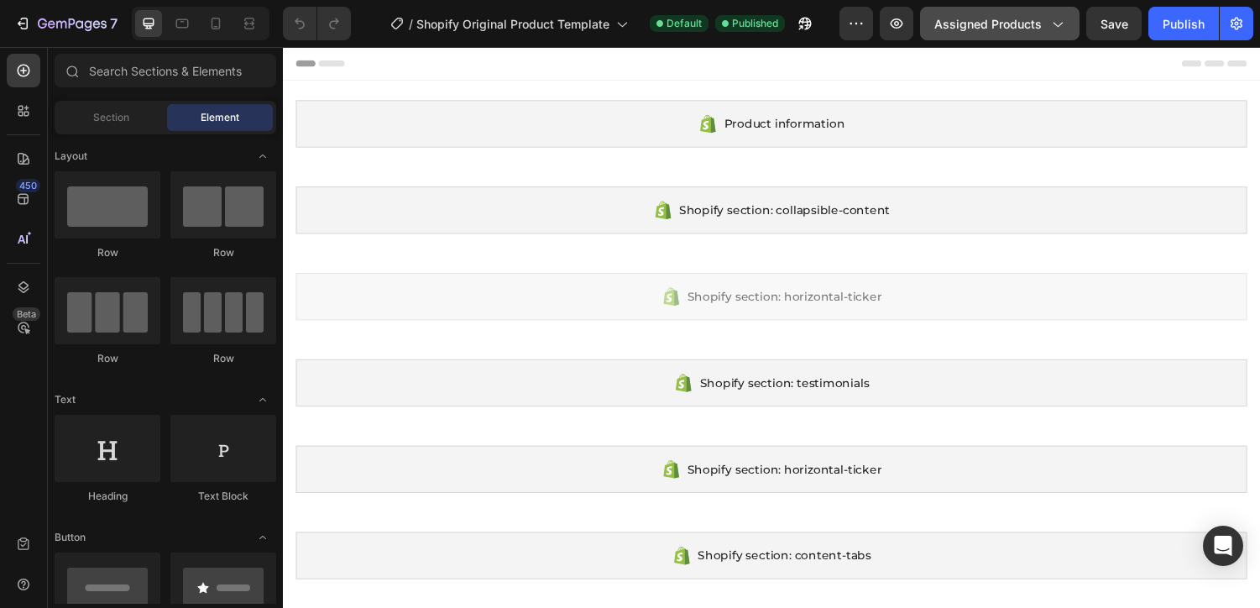
click at [1035, 34] on button "Assigned Products" at bounding box center [999, 24] width 159 height 34
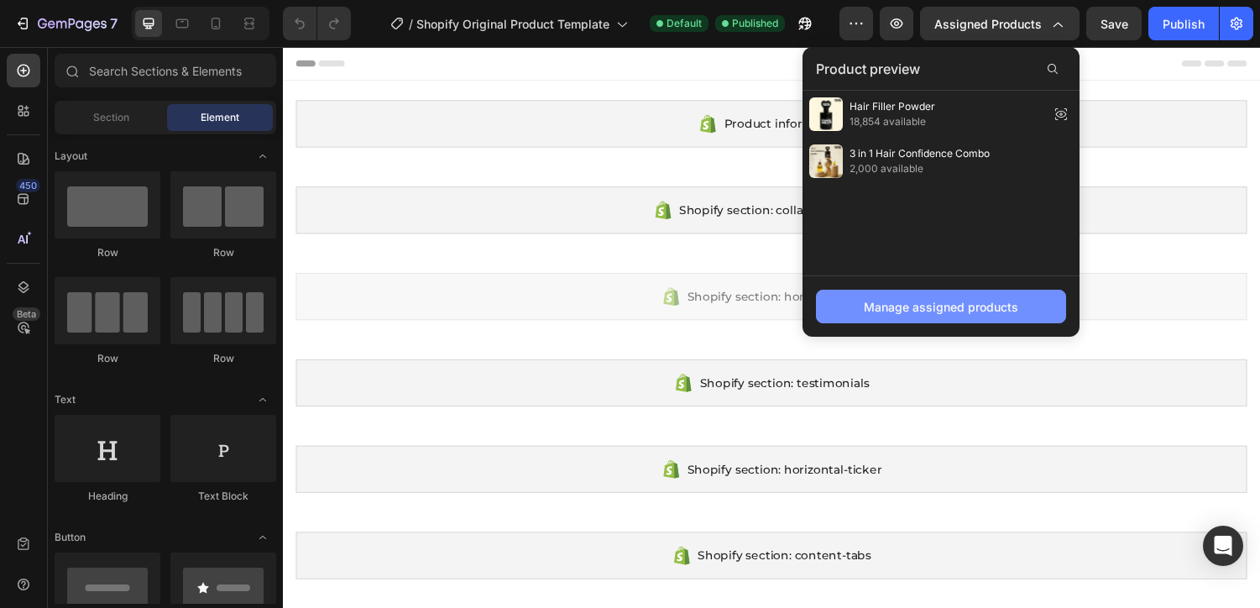
click at [943, 309] on div "Manage assigned products" at bounding box center [941, 307] width 154 height 18
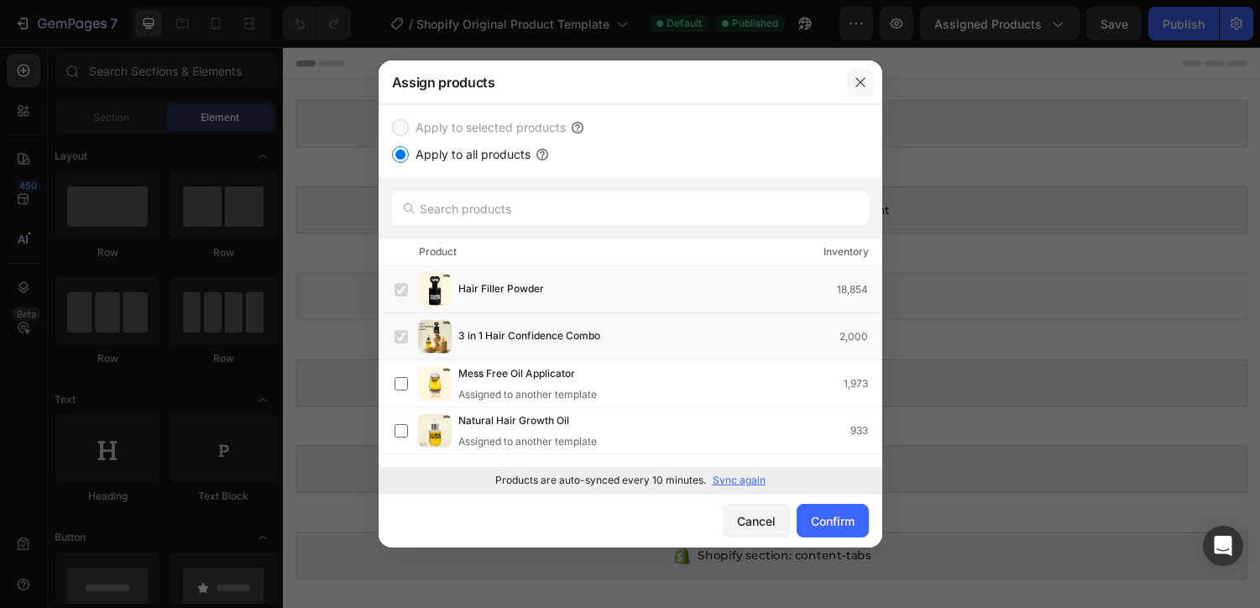
click at [854, 86] on icon "button" at bounding box center [860, 82] width 13 height 13
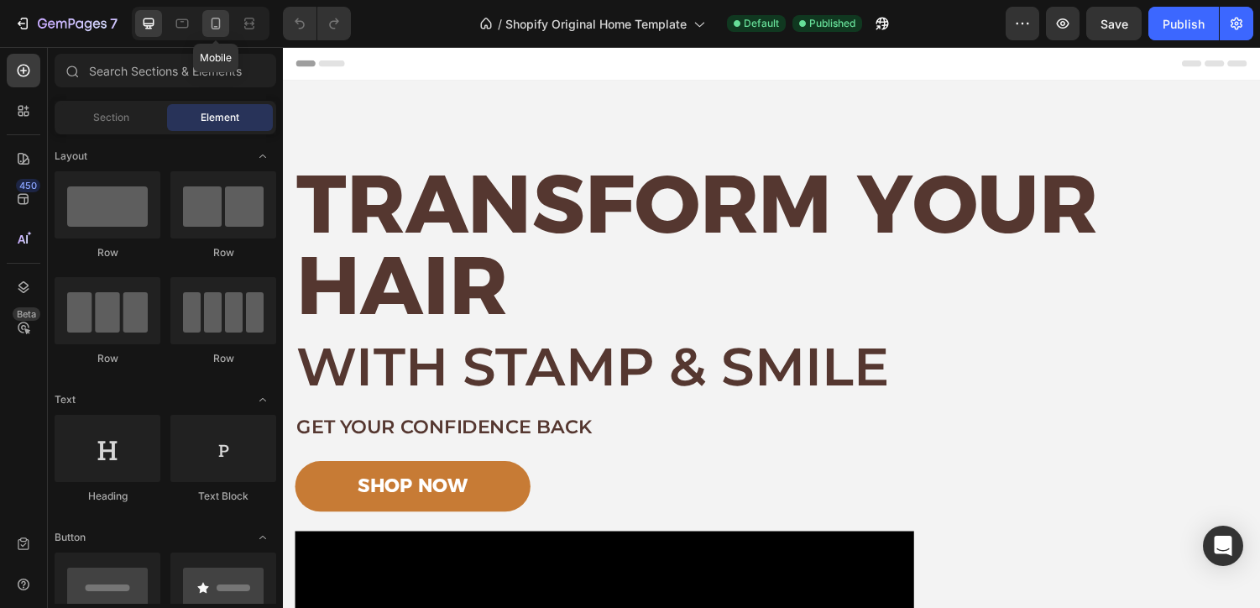
click at [221, 24] on icon at bounding box center [215, 23] width 17 height 17
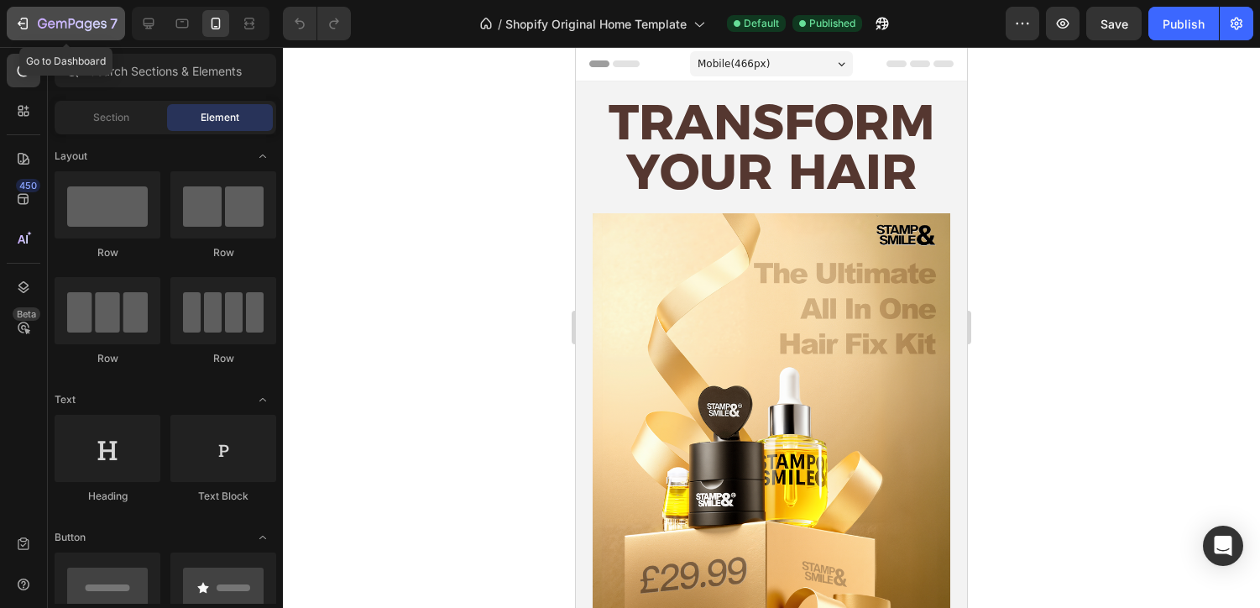
click at [70, 18] on icon "button" at bounding box center [72, 25] width 69 height 14
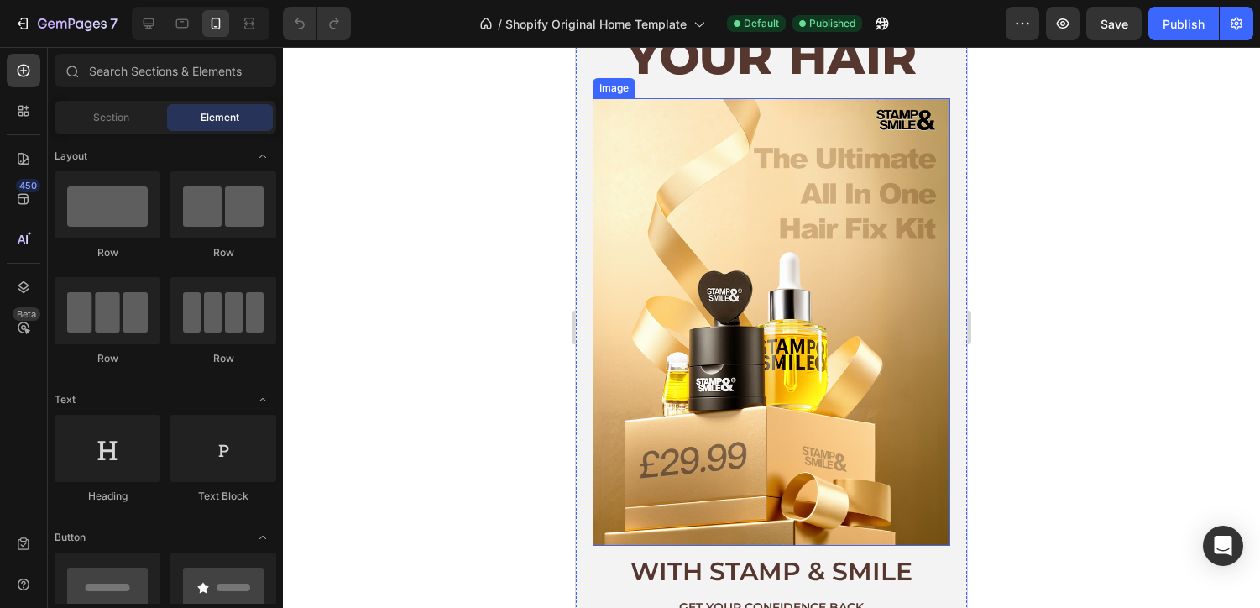
scroll to position [117, 0]
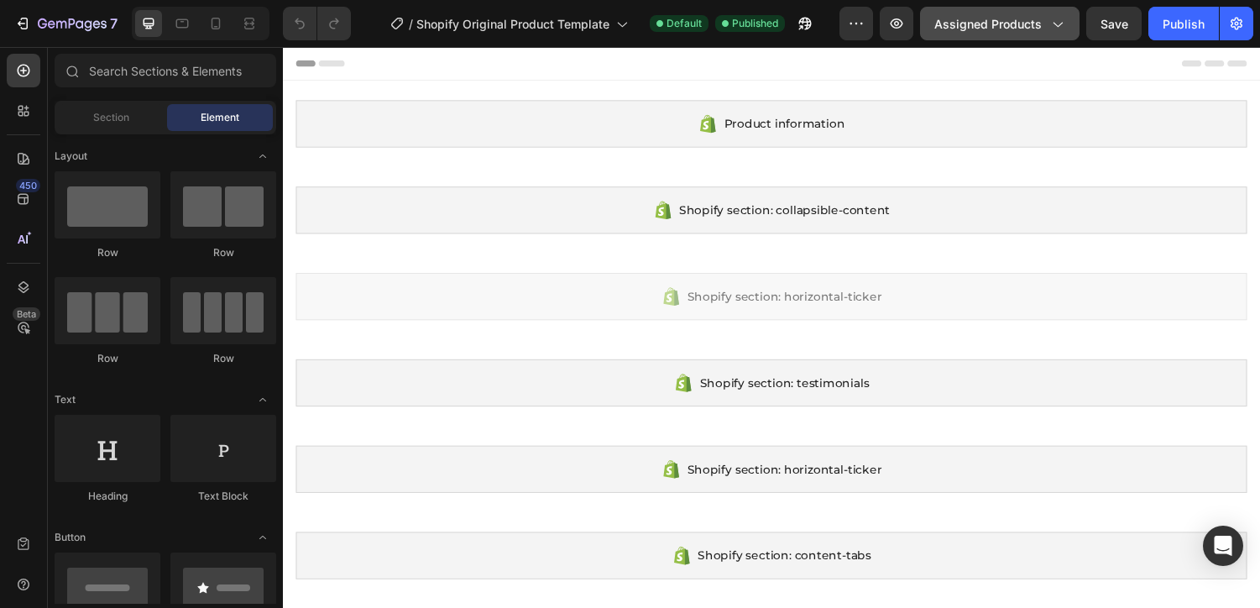
click at [1013, 20] on span "Assigned Products" at bounding box center [987, 24] width 107 height 18
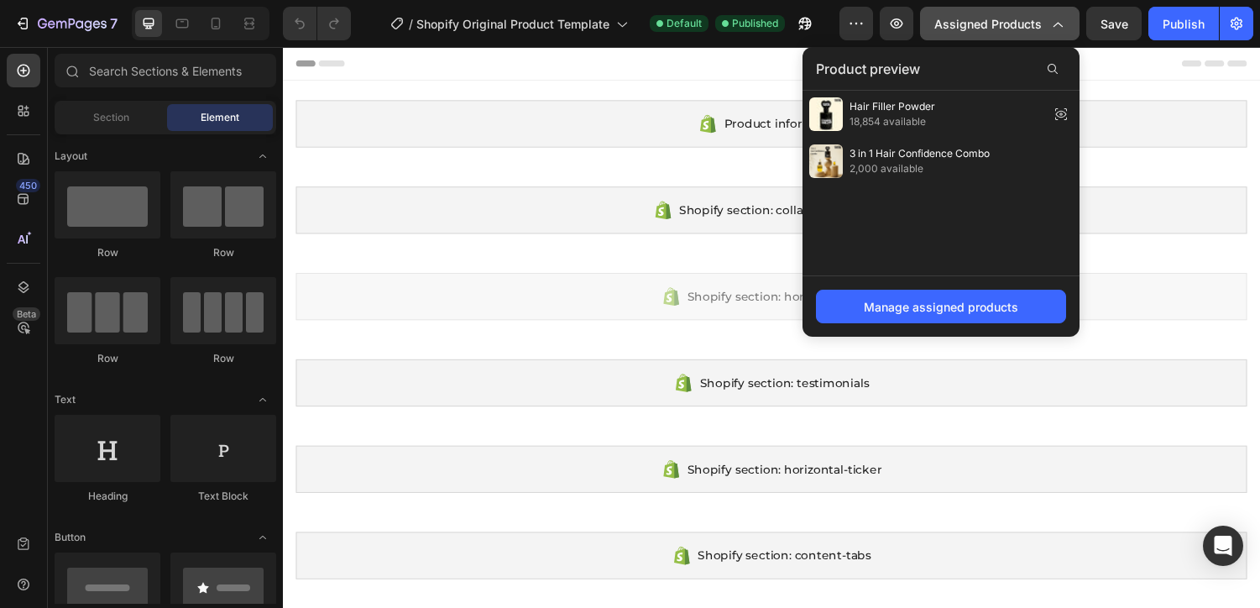
click at [1000, 24] on span "Assigned Products" at bounding box center [987, 24] width 107 height 18
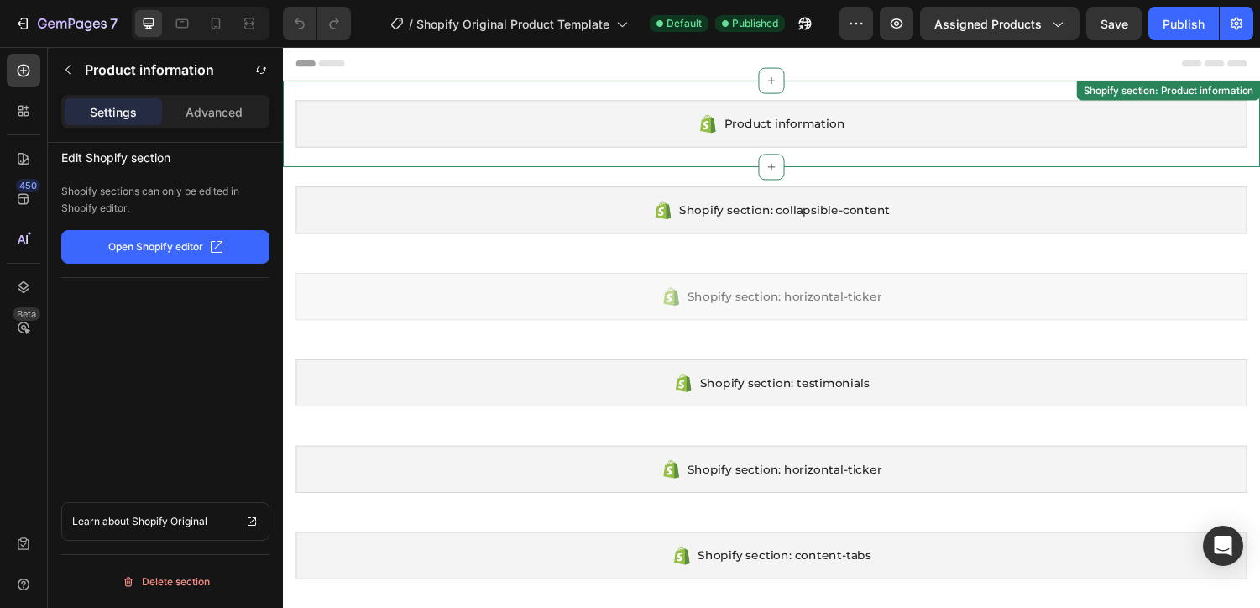
click at [917, 143] on div "Product information" at bounding box center [786, 126] width 980 height 49
click at [208, 254] on button "Open Shopify editor" at bounding box center [165, 247] width 208 height 34
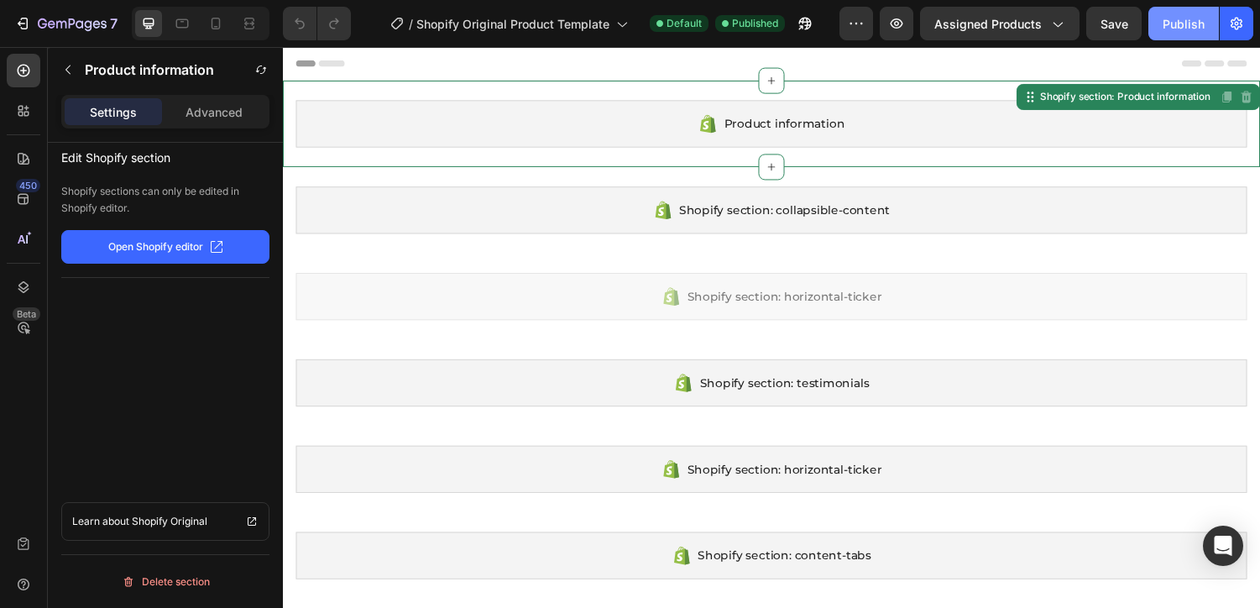
click at [1179, 8] on button "Publish" at bounding box center [1183, 24] width 70 height 34
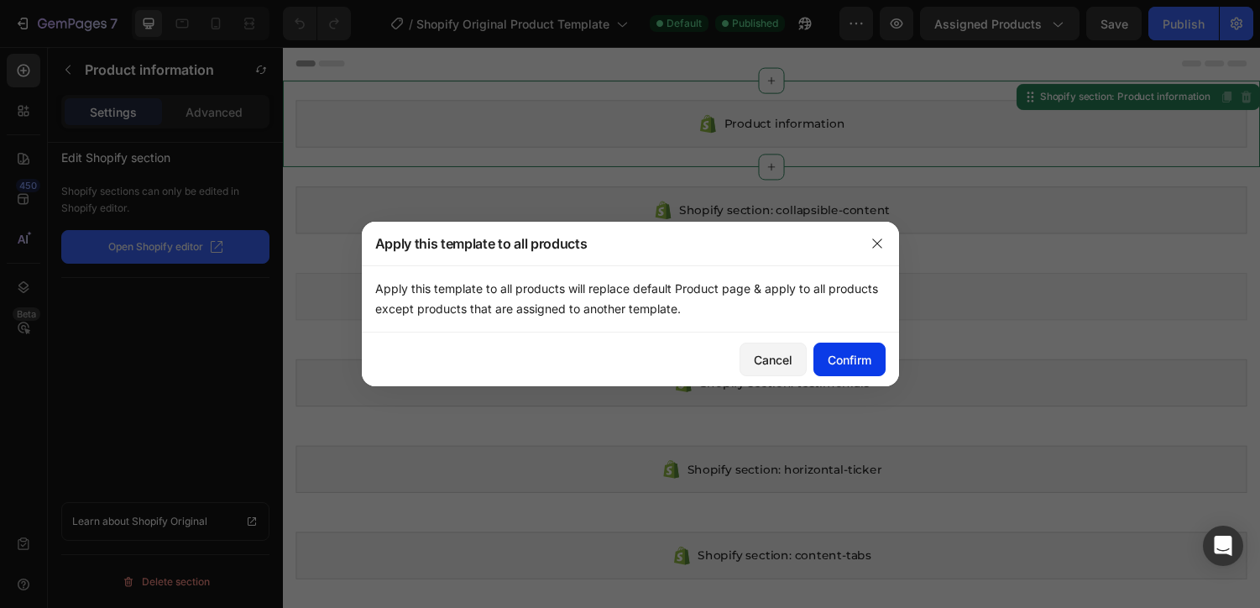
click at [849, 361] on div "Confirm" at bounding box center [850, 360] width 44 height 18
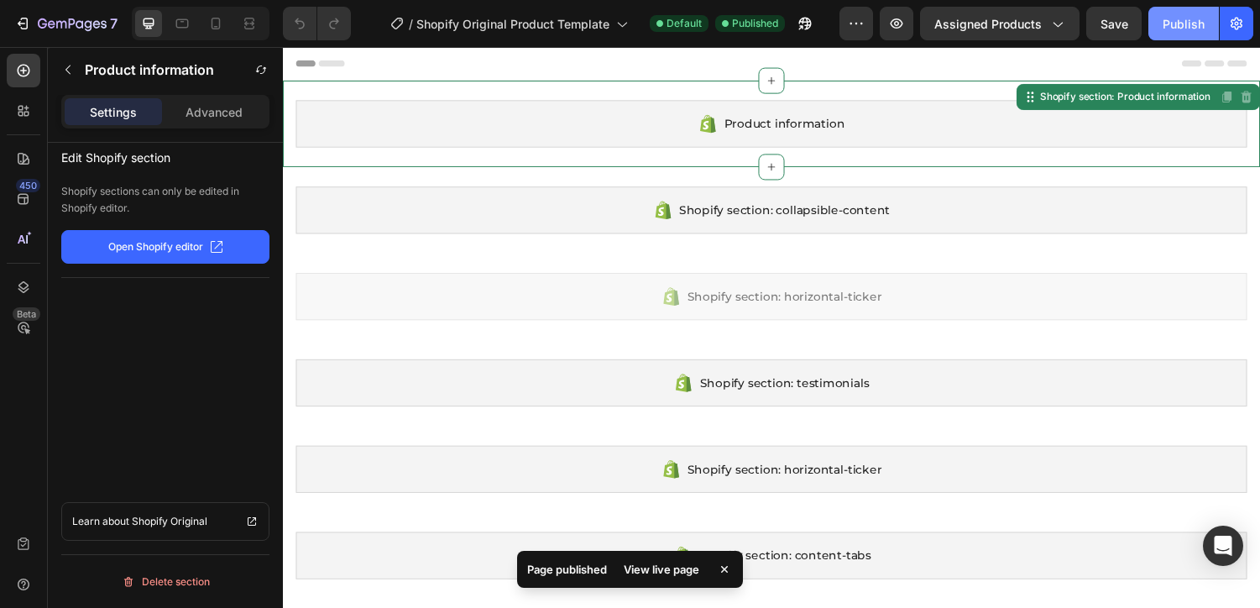
click at [1207, 22] on button "Publish" at bounding box center [1183, 24] width 70 height 34
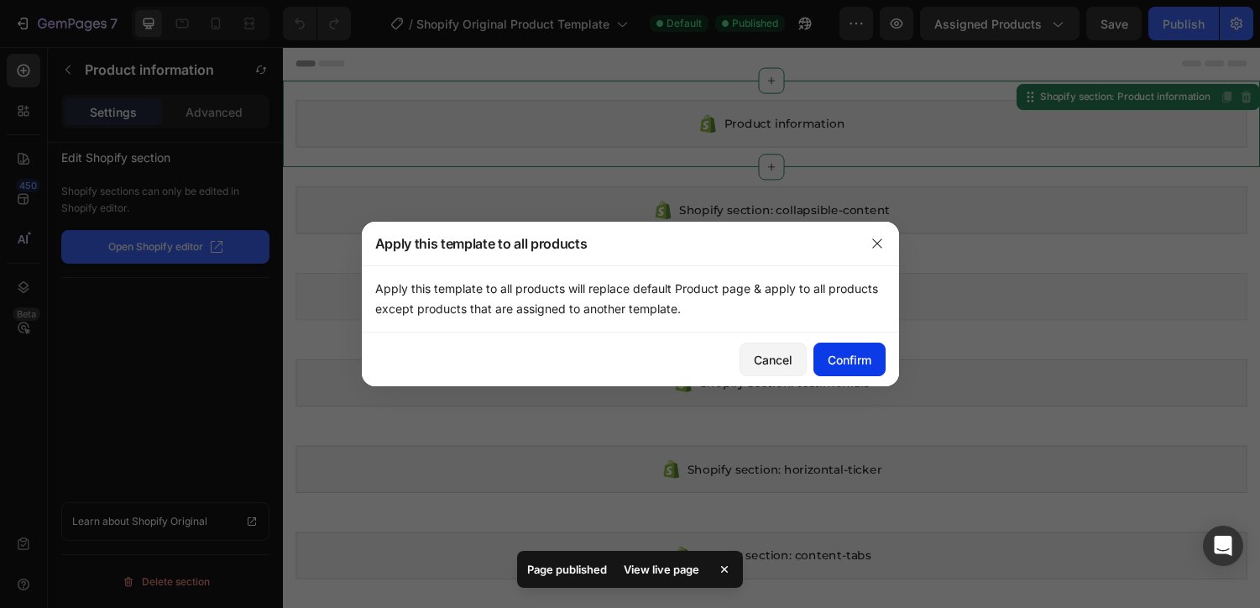
click at [859, 366] on div "Confirm" at bounding box center [850, 360] width 44 height 18
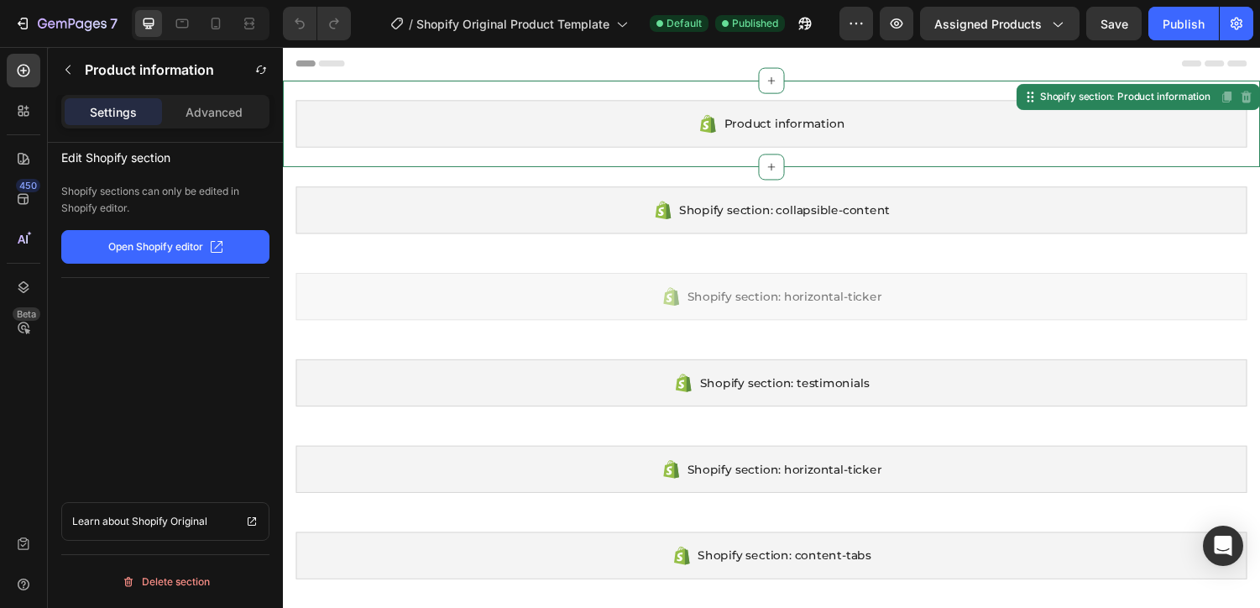
click at [211, 241] on icon "button" at bounding box center [217, 247] width 12 height 12
